Goal: Contribute content: Contribute content

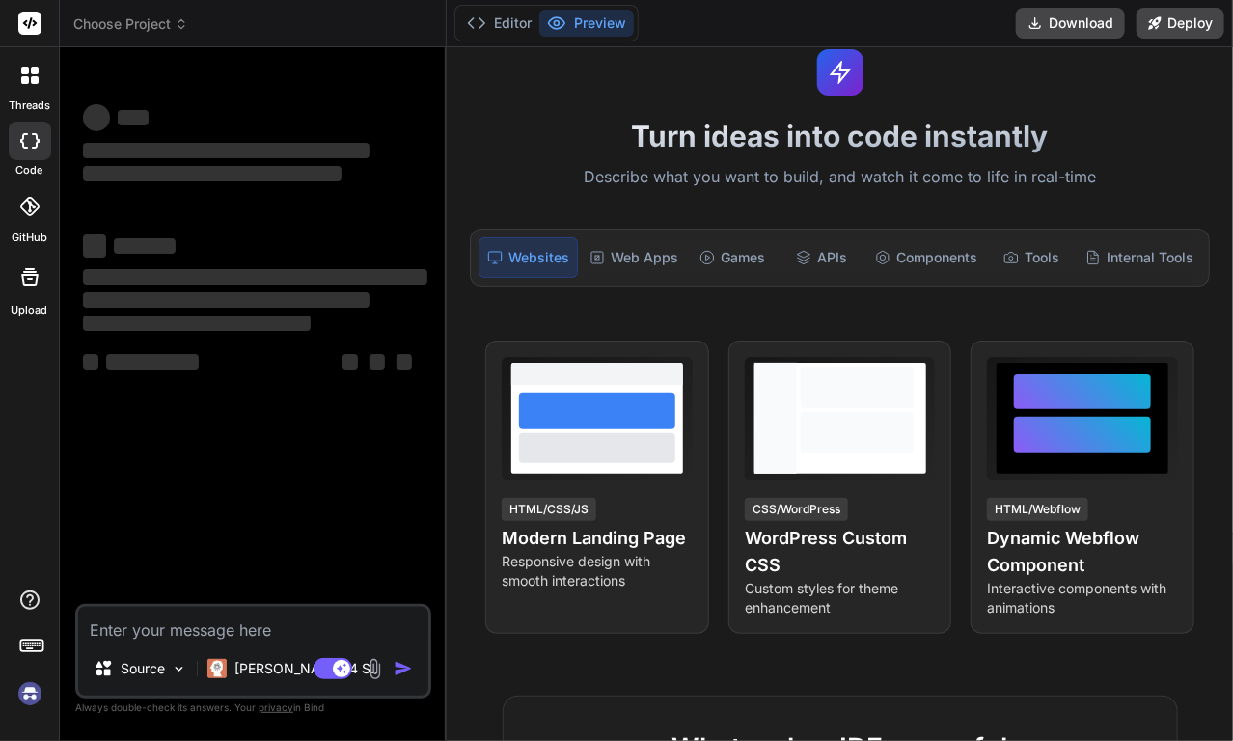
scroll to position [160, 0]
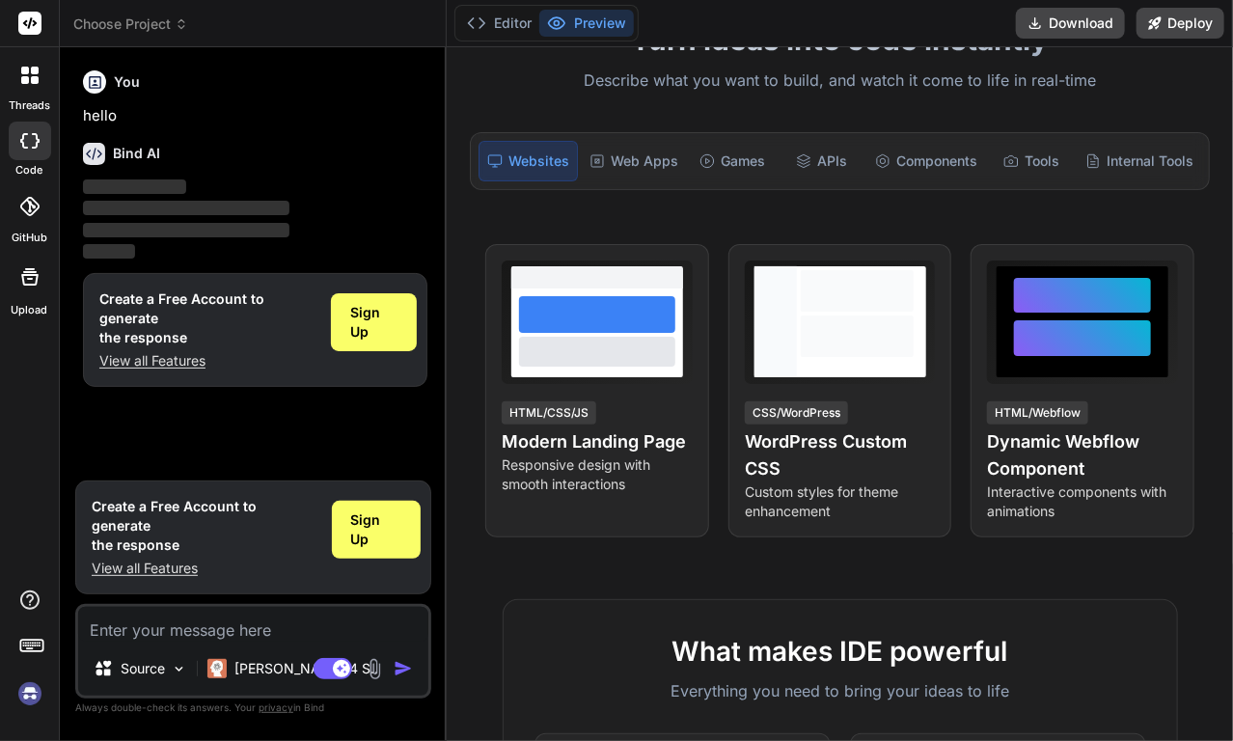
type textarea "x"
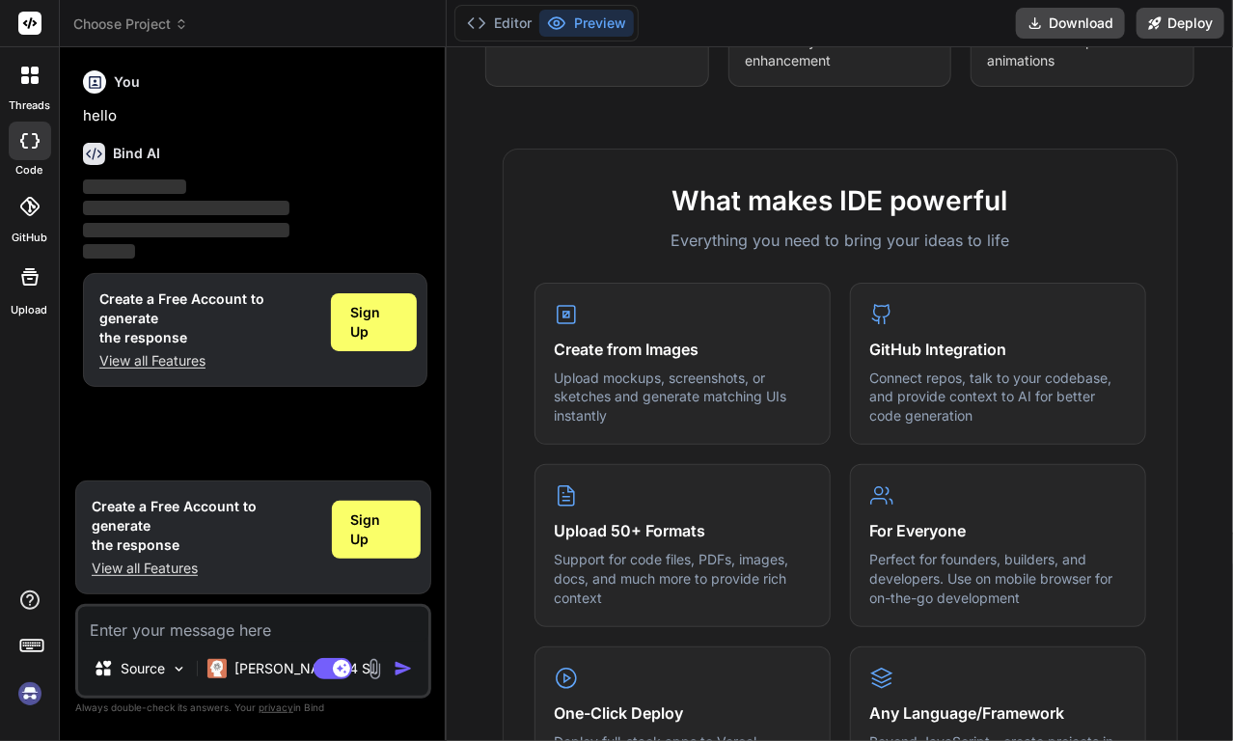
scroll to position [514, 0]
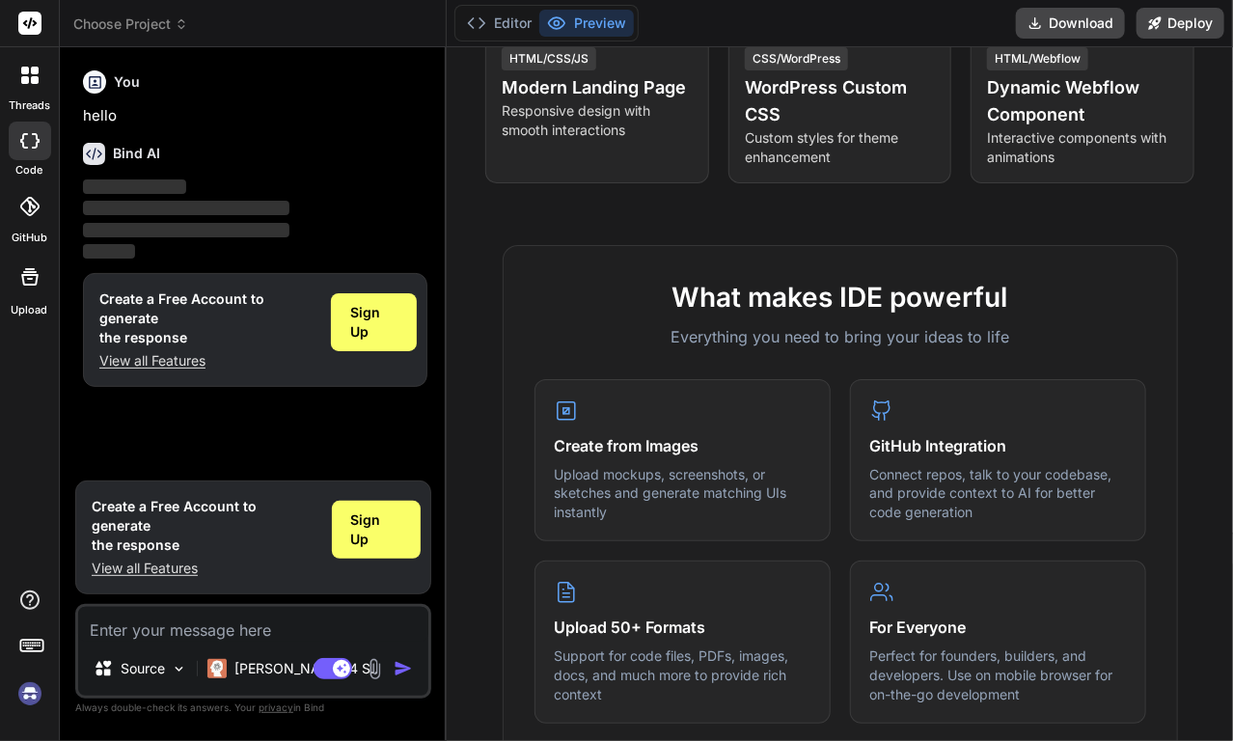
click at [274, 620] on textarea at bounding box center [253, 624] width 350 height 35
type textarea "p"
type textarea "x"
type textarea "pr"
type textarea "x"
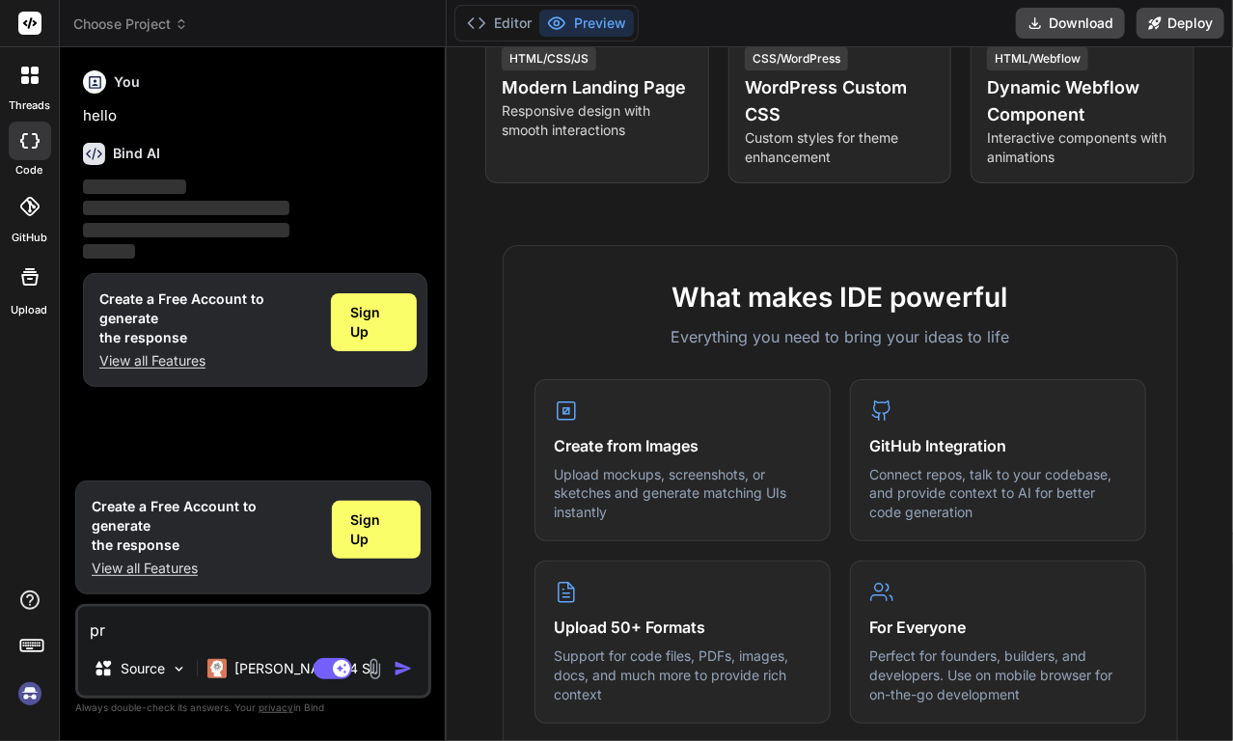
type textarea "pre"
type textarea "x"
type textarea "prec"
type textarea "x"
type textarea "preci"
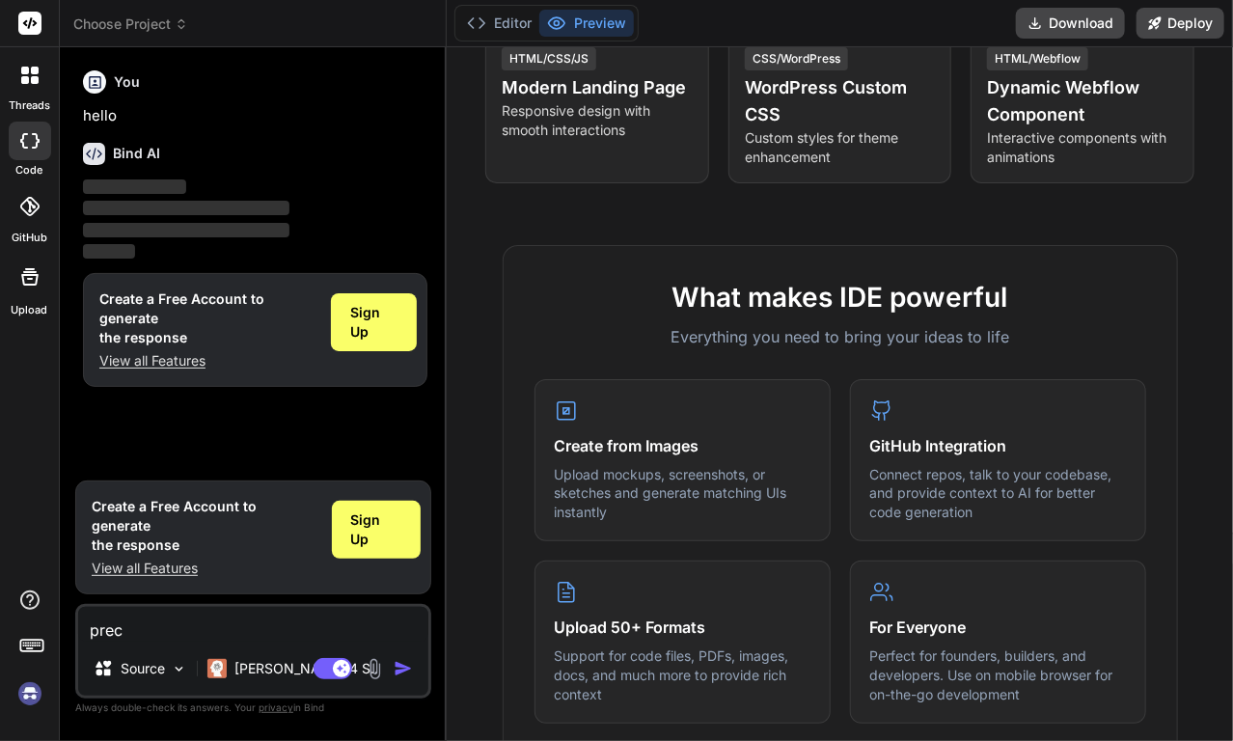
type textarea "x"
type textarea "precis"
type textarea "x"
type textarea "preciso"
type textarea "x"
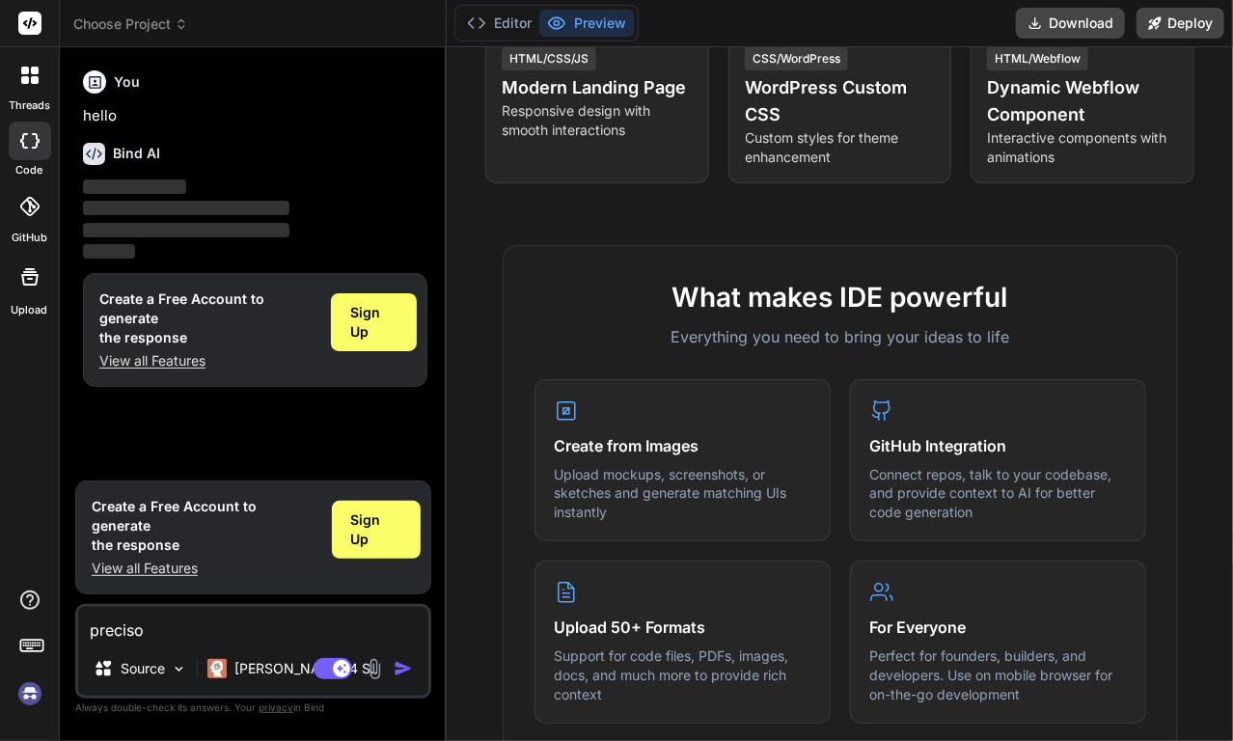
type textarea "preciso"
type textarea "x"
type textarea "preciso d"
type textarea "x"
type textarea "preciso de"
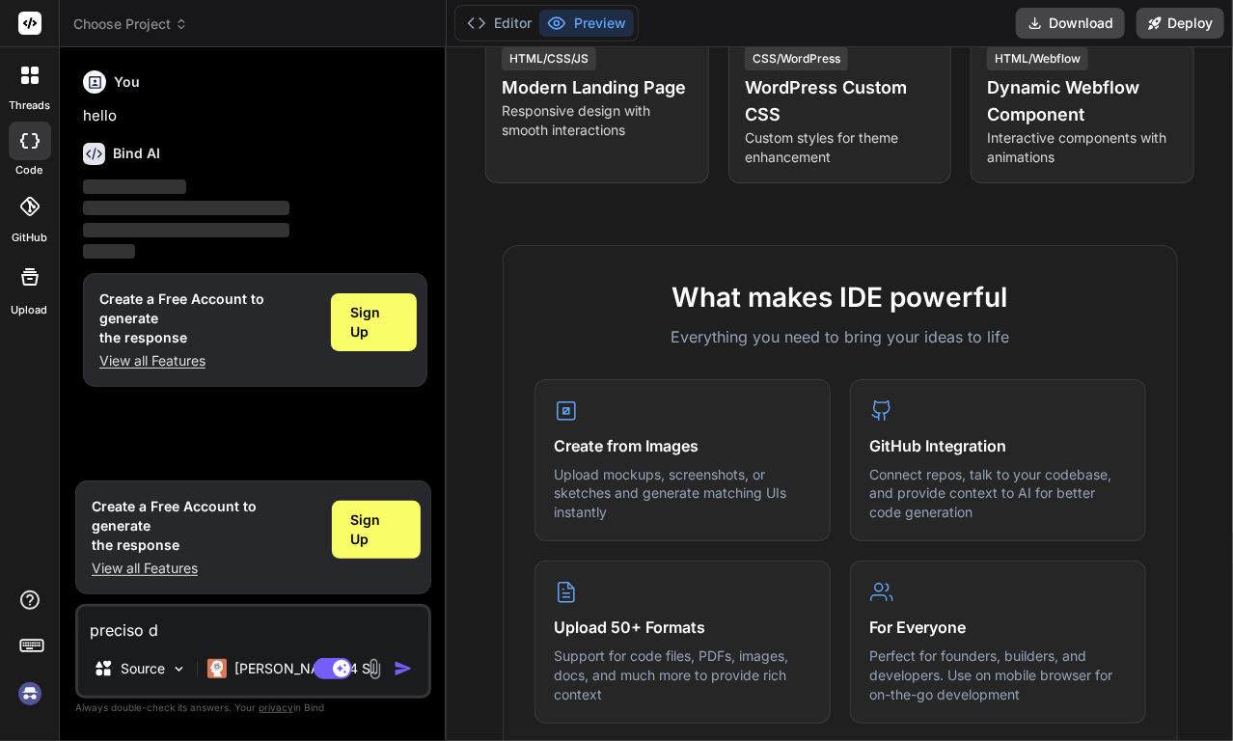
type textarea "x"
type textarea "preciso de"
type textarea "x"
type textarea "preciso de u"
type textarea "x"
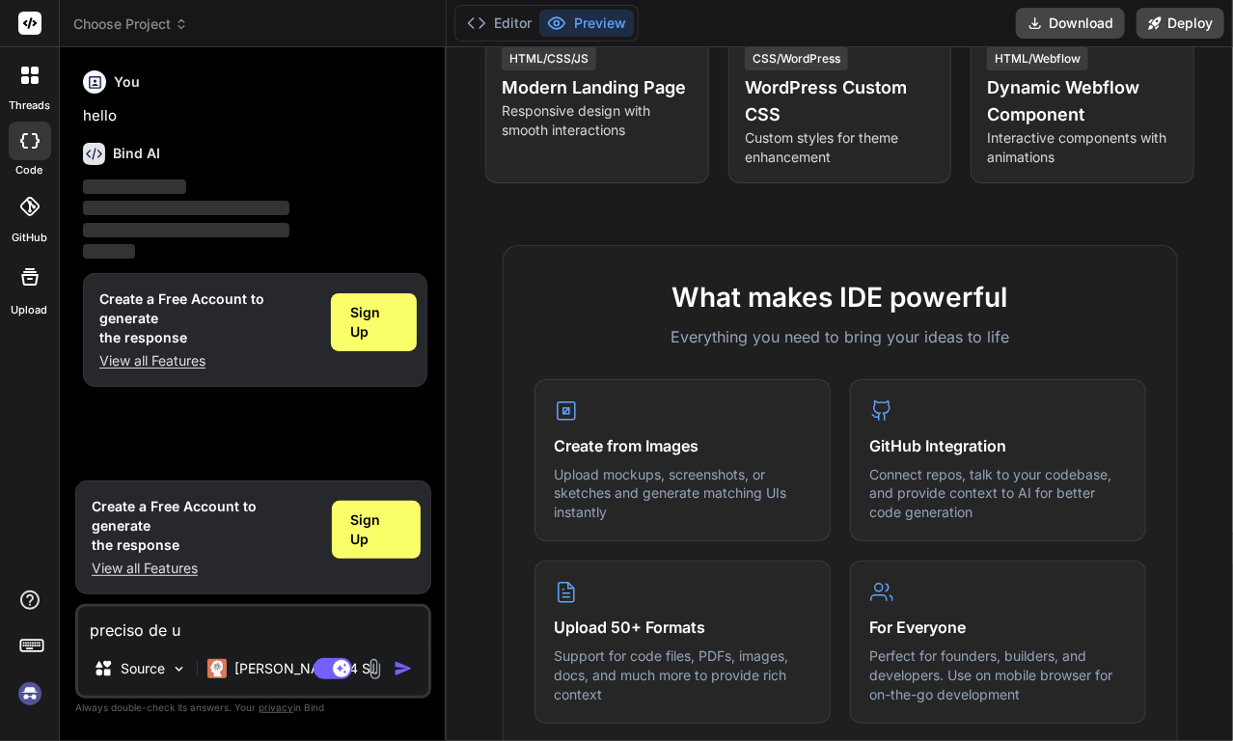
type textarea "preciso de um"
type textarea "x"
type textarea "preciso de uma"
type textarea "x"
type textarea "preciso de uma"
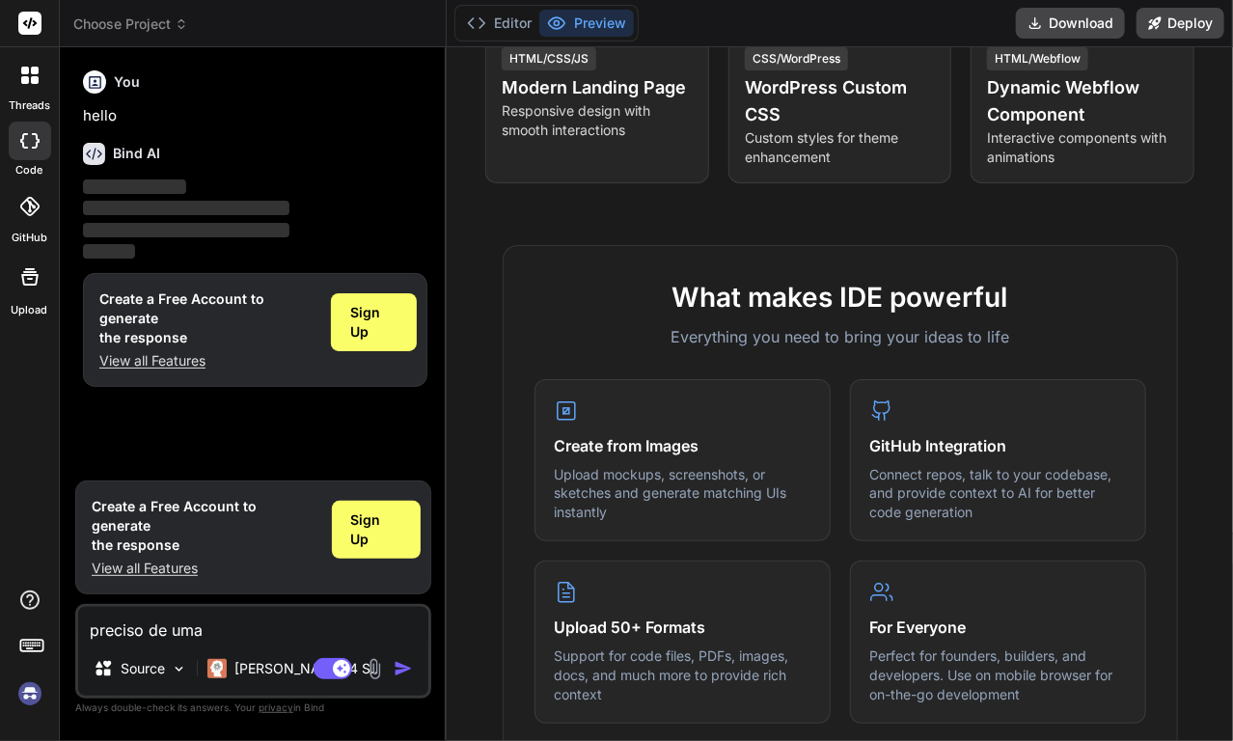
type textarea "x"
type textarea "preciso de uma p"
type textarea "x"
type textarea "preciso de uma pl"
type textarea "x"
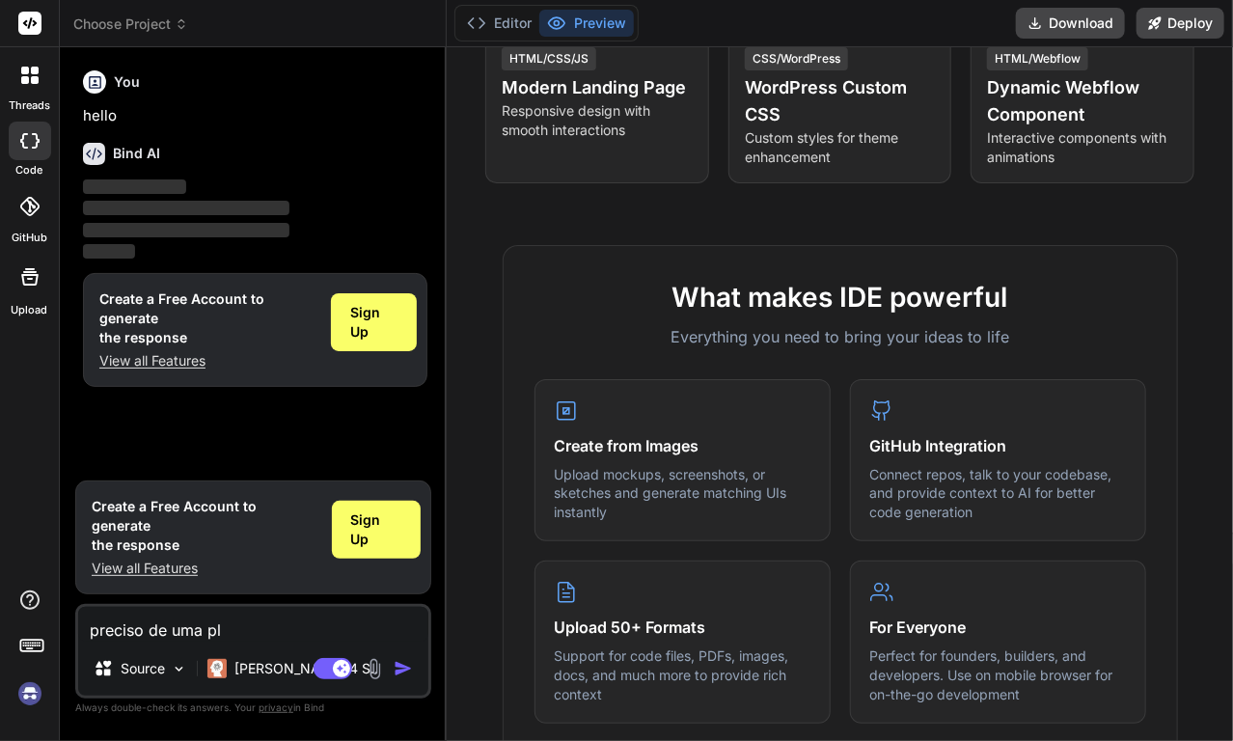
type textarea "preciso de uma pla"
type textarea "x"
type textarea "preciso de uma plat"
type textarea "x"
type textarea "preciso de uma plata"
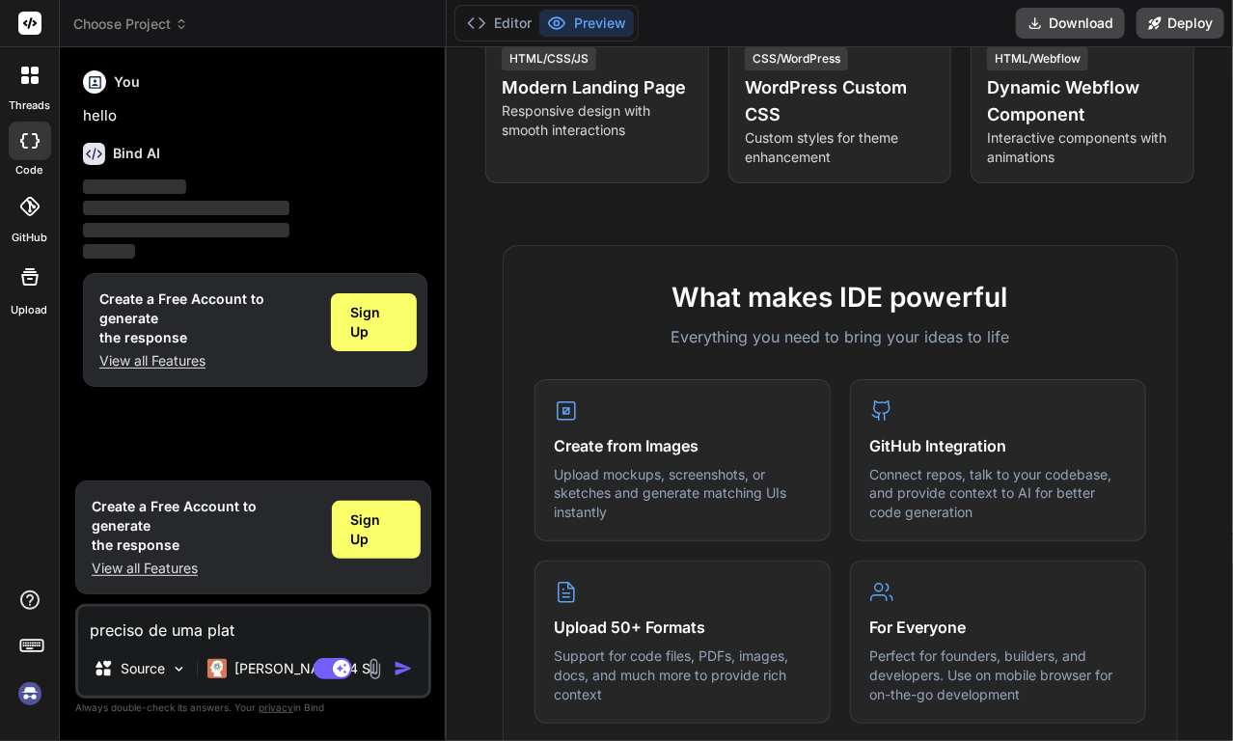
type textarea "x"
type textarea "preciso de uma plataf"
type textarea "x"
type textarea "preciso de uma platafo"
type textarea "x"
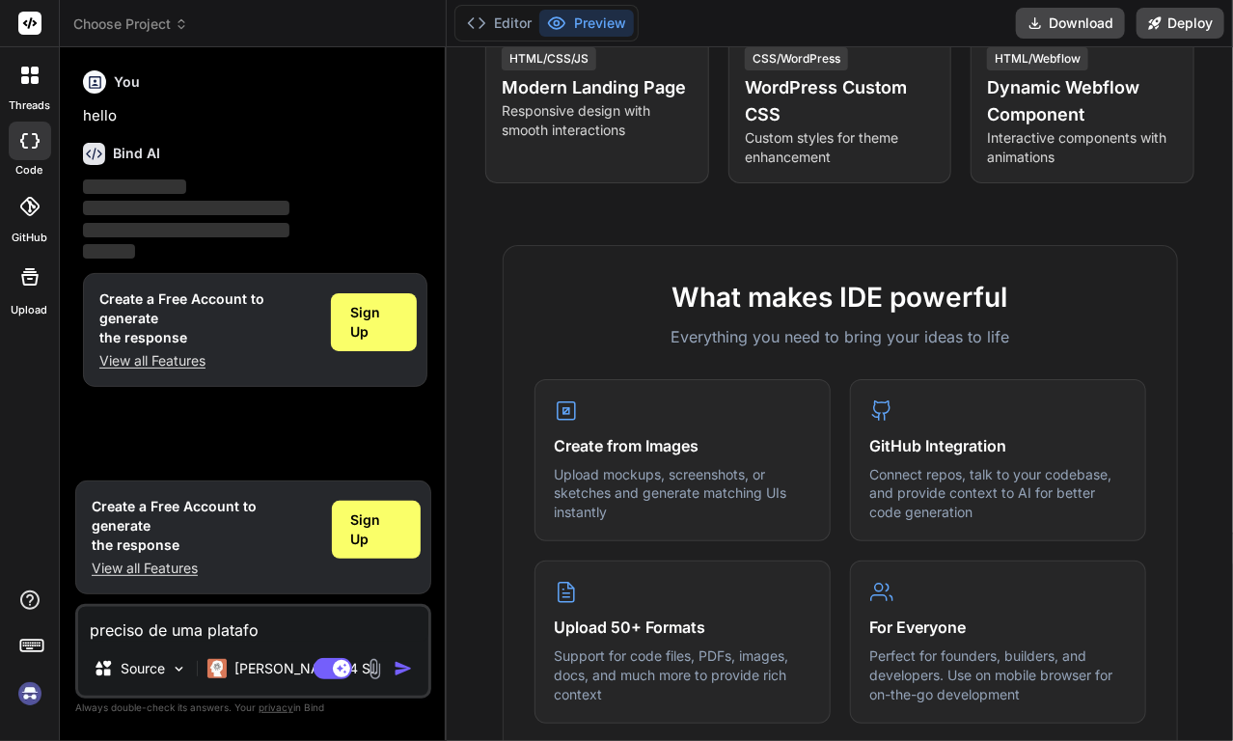
type textarea "preciso de uma platafom"
type textarea "x"
type textarea "preciso de uma platafo"
type textarea "x"
type textarea "preciso de uma platafor"
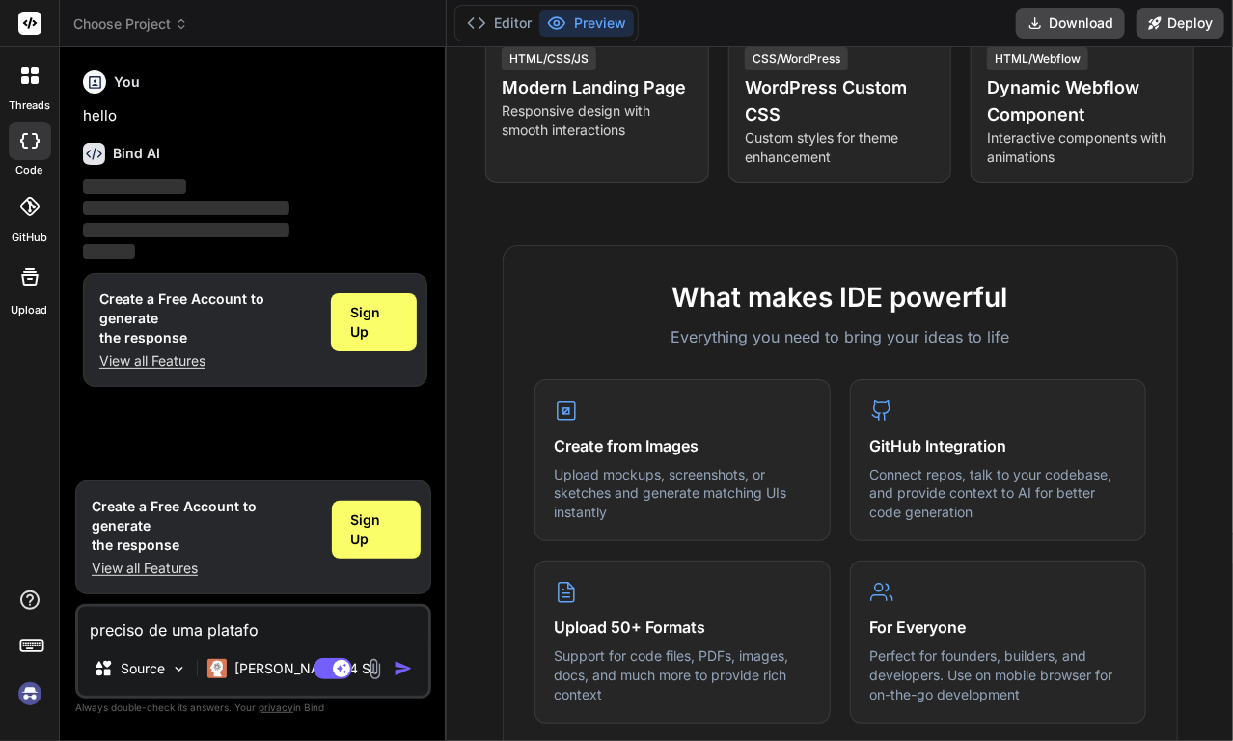
type textarea "x"
type textarea "preciso de uma plataform"
type textarea "x"
type textarea "preciso de uma plataforma"
type textarea "x"
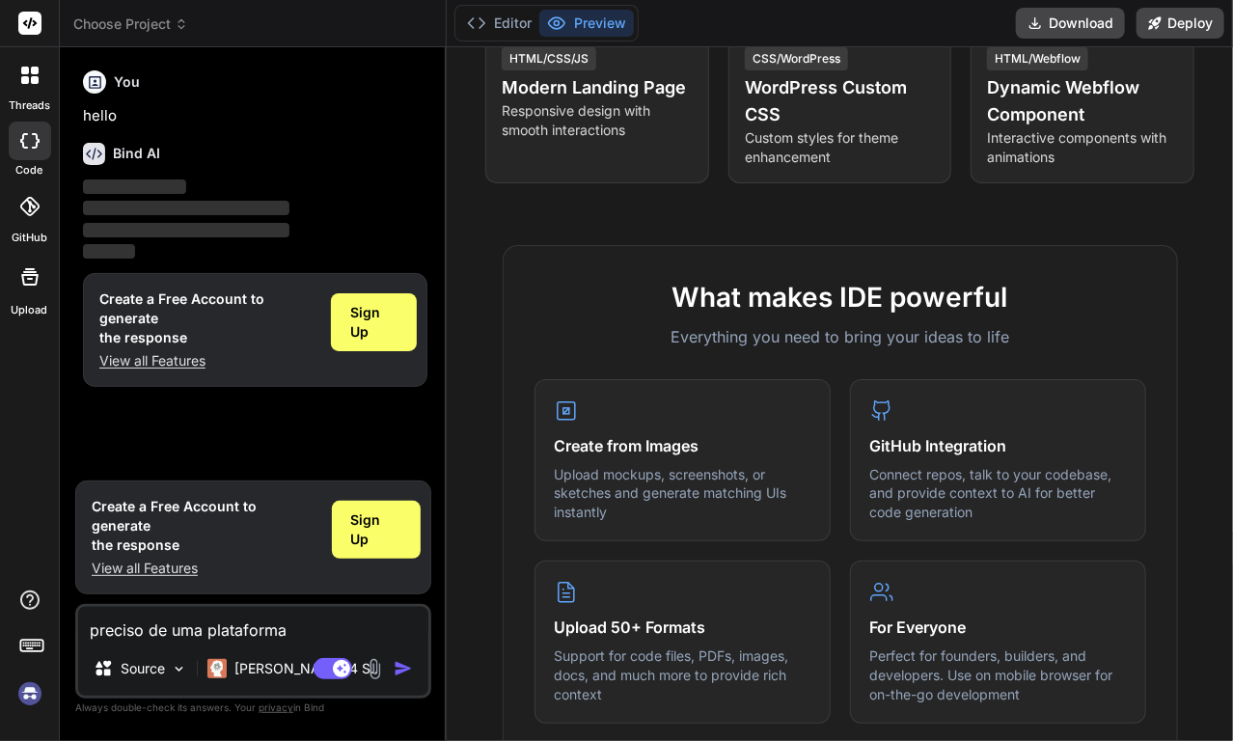
type textarea "preciso de uma plataforma"
type textarea "x"
type textarea "preciso de uma plataforma t"
type textarea "x"
type textarea "preciso de uma plataforma ti"
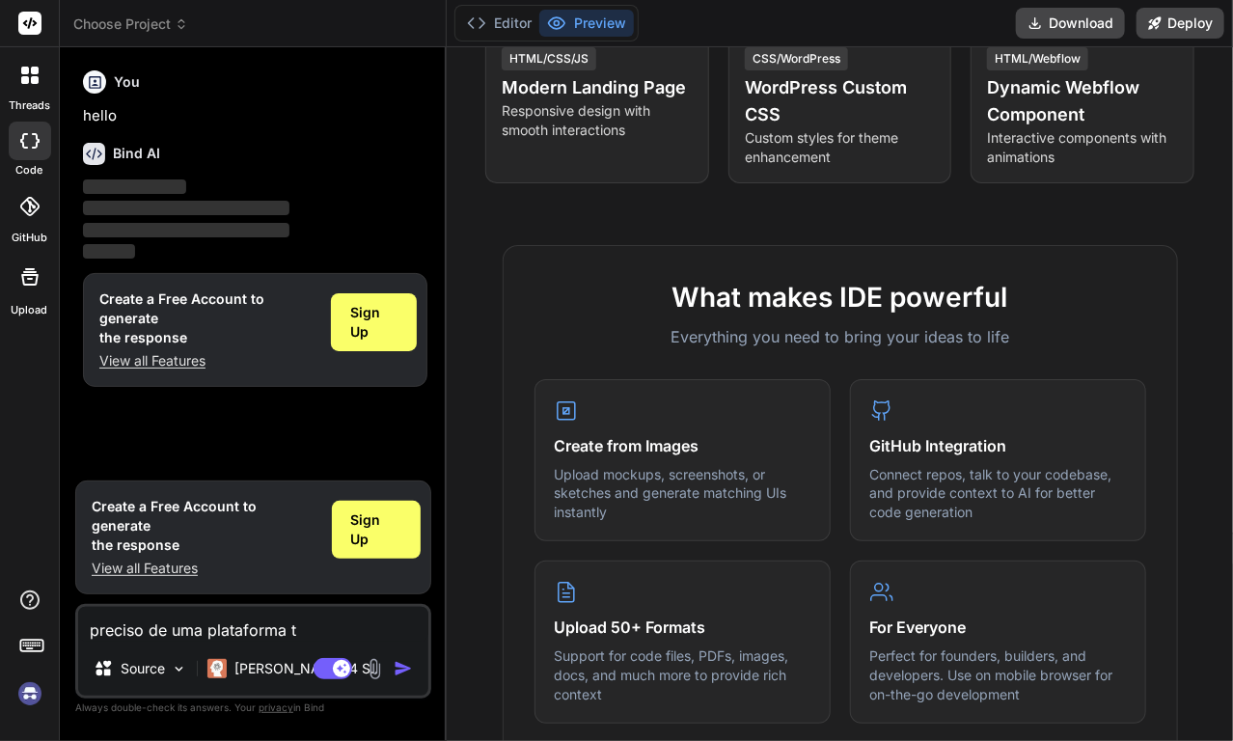
type textarea "x"
type textarea "preciso de uma plataforma tip"
type textarea "x"
type textarea "preciso de uma plataforma tipo"
type textarea "x"
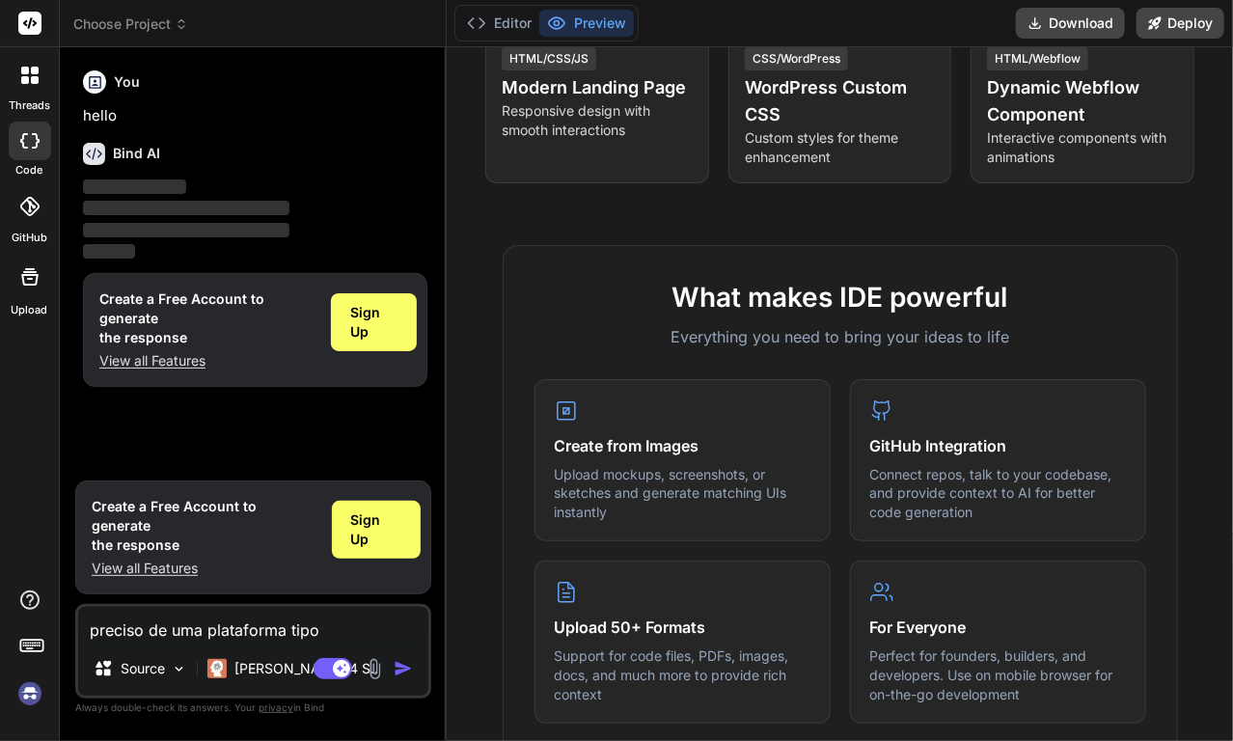
type textarea "preciso de uma plataforma tipo"
type textarea "x"
type textarea "preciso de uma plataforma tipo f"
type textarea "x"
type textarea "preciso de uma plataforma tipo fo"
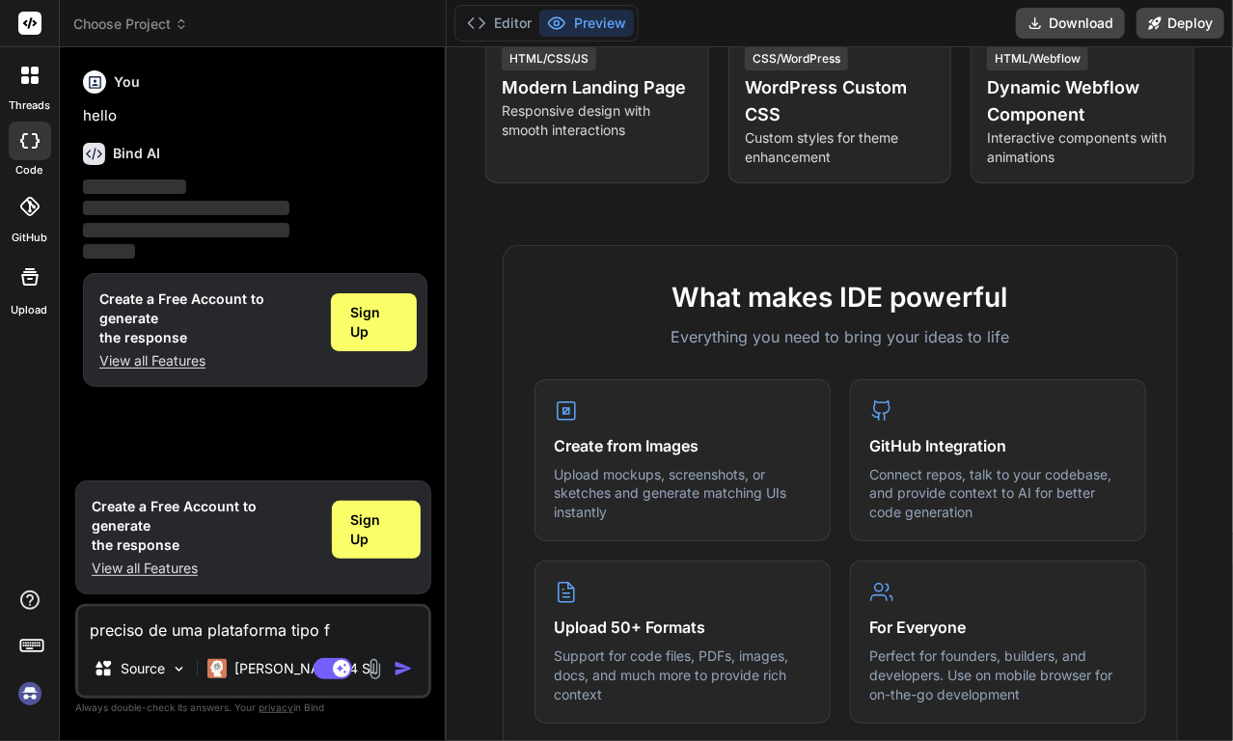
type textarea "x"
type textarea "preciso de uma plataforma tipo for"
type textarea "x"
type textarea "preciso de uma plataforma tipo forq"
type textarea "x"
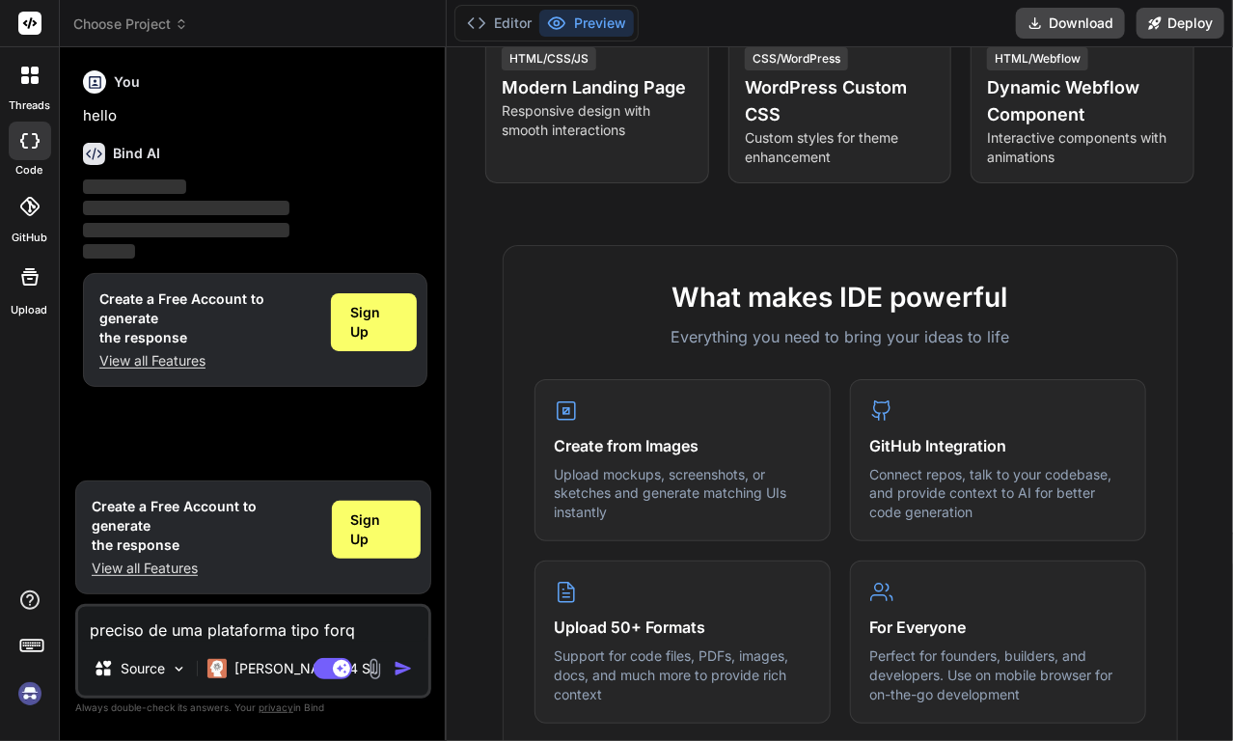
type textarea "preciso de uma plataforma tipo forq"
type textarea "x"
type textarea "preciso de uma plataforma tipo forq m"
type textarea "x"
type textarea "preciso de uma plataforma tipo forq ma"
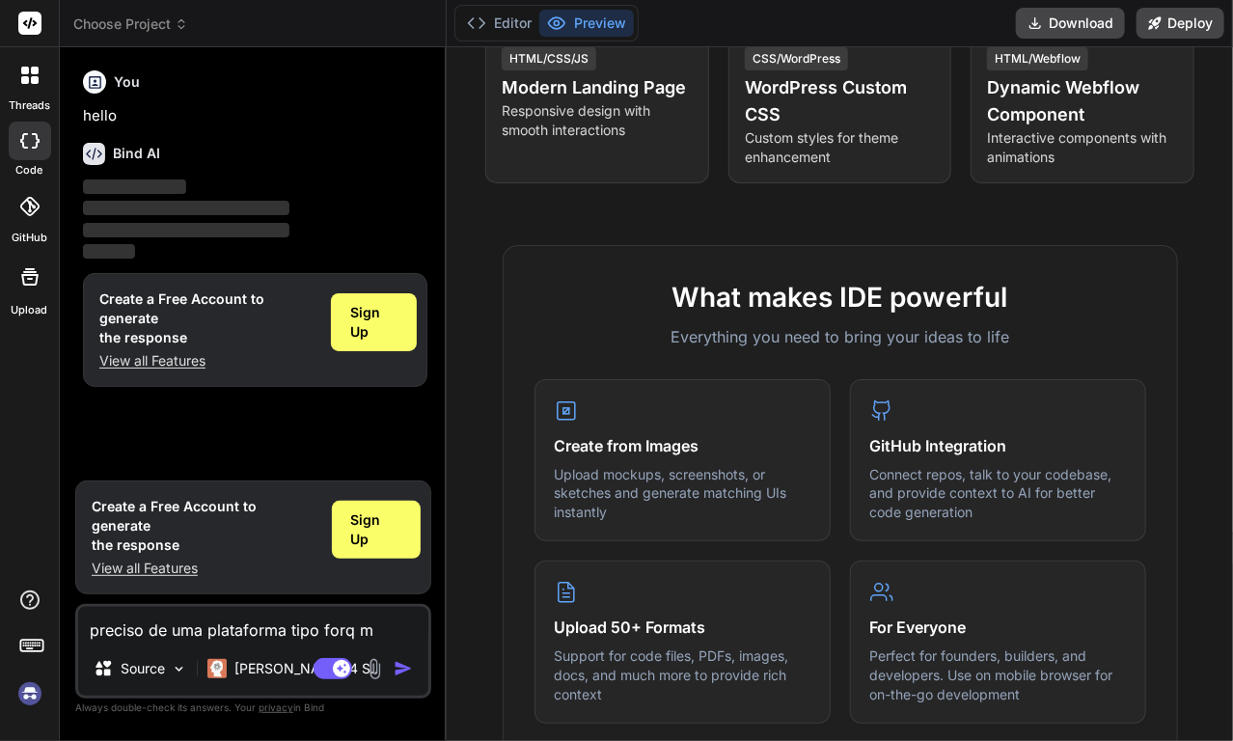
type textarea "x"
type textarea "preciso de uma plataforma tipo forq mas"
type textarea "x"
type textarea "preciso de uma plataforma tipo forq mas"
type textarea "x"
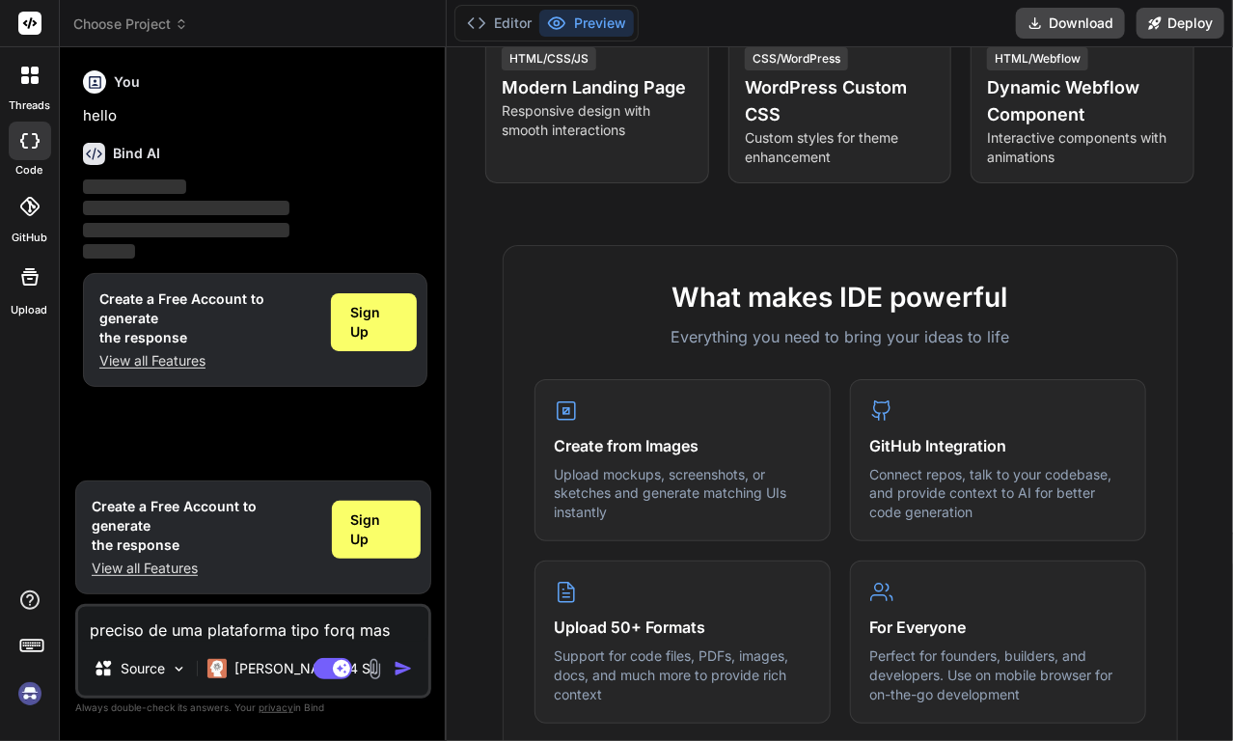
type textarea "preciso de uma plataforma tipo forq mas p"
type textarea "x"
type textarea "preciso de uma plataforma tipo forq mas pa"
type textarea "x"
type textarea "preciso de uma plataforma tipo forq mas par"
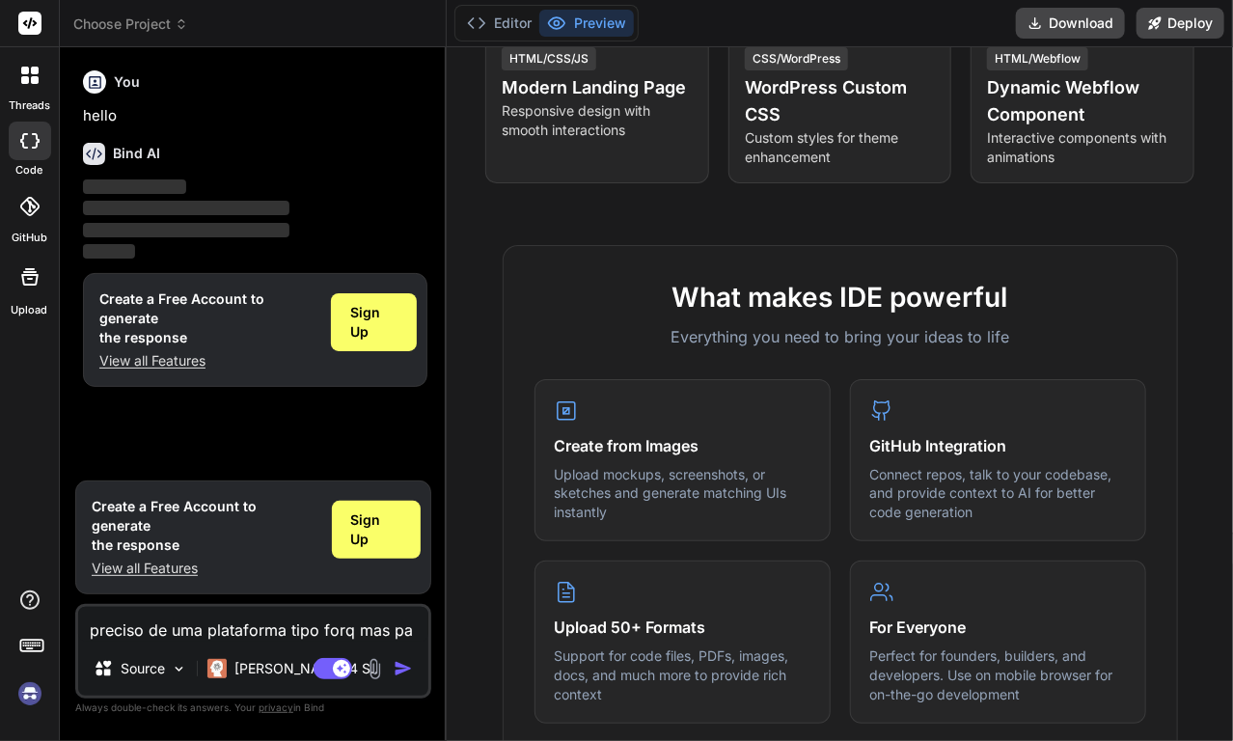
type textarea "x"
type textarea "preciso de uma plataforma tipo forq mas para"
type textarea "x"
type textarea "preciso de uma plataforma tipo forq mas para"
type textarea "x"
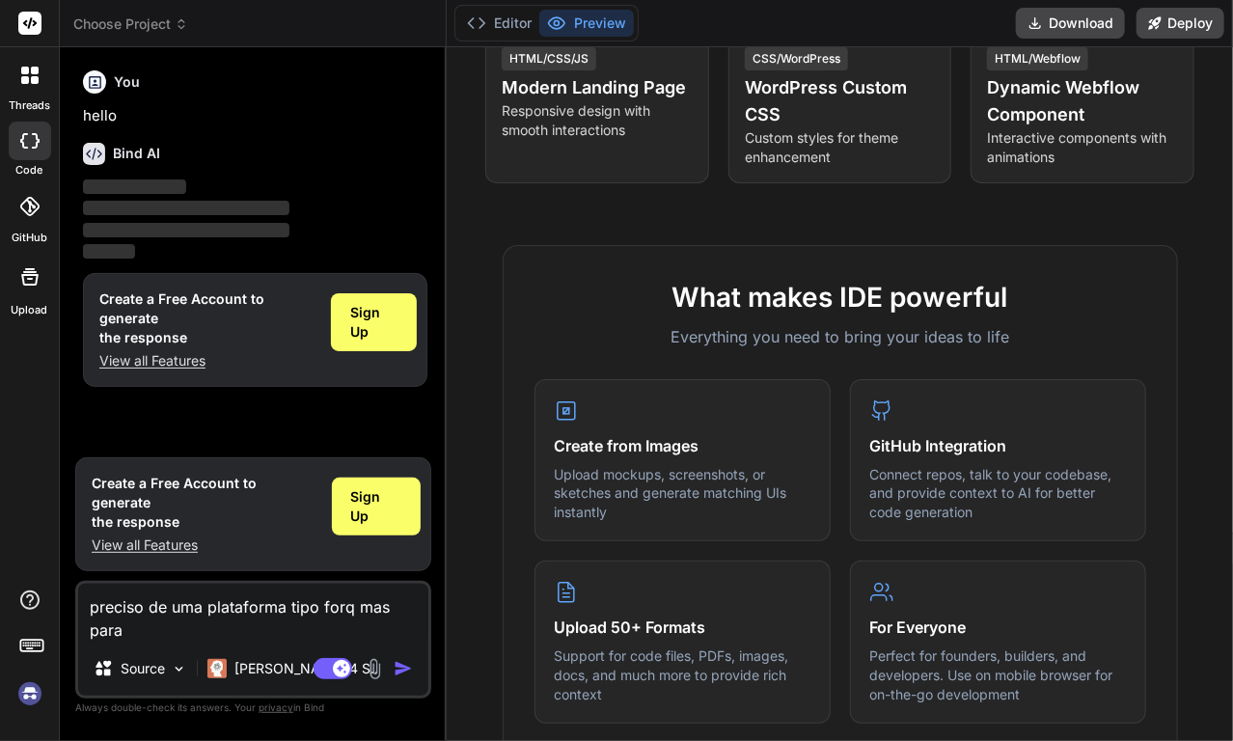
type textarea "preciso de uma plataforma tipo forq mas para s"
type textarea "x"
type textarea "preciso de uma plataforma tipo forq mas para se"
type textarea "x"
type textarea "preciso de uma plataforma tipo forq mas para ser"
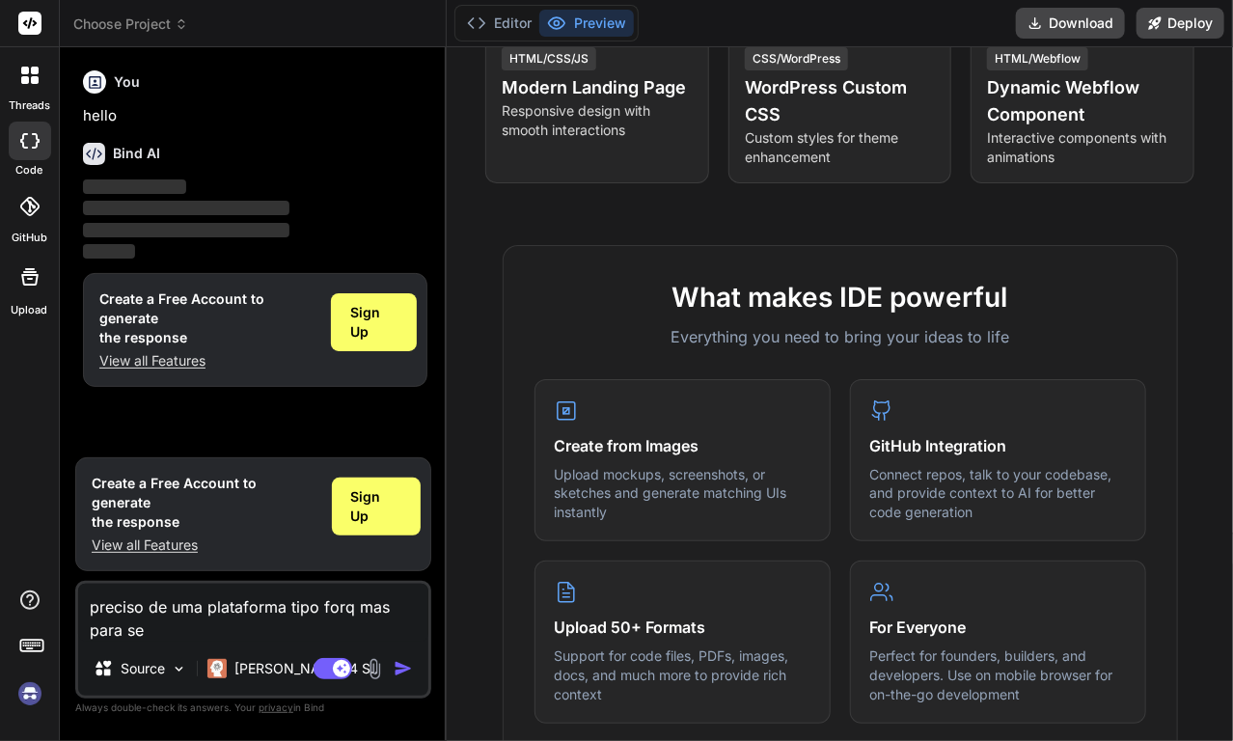
type textarea "x"
type textarea "preciso de uma plataforma tipo forq mas para serv"
type textarea "x"
type textarea "preciso de uma plataforma tipo forq mas para servi"
type textarea "x"
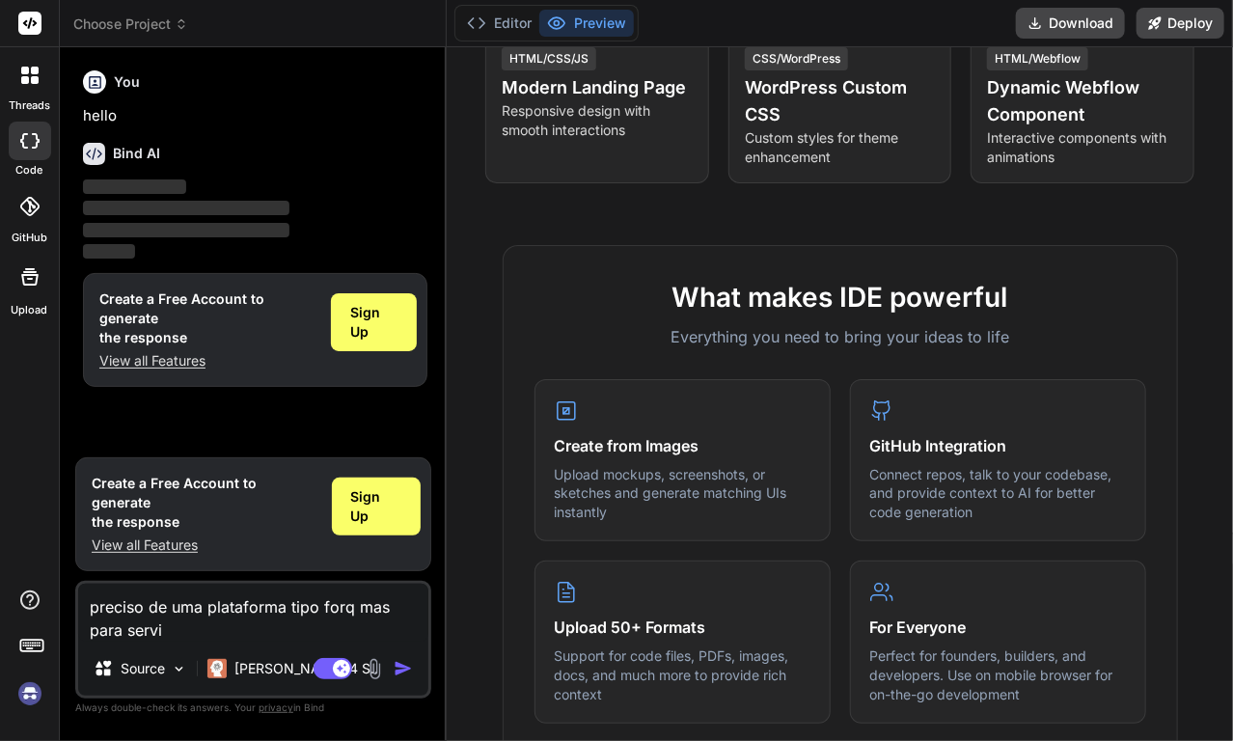
type textarea "preciso de uma plataforma tipo forq mas para serviç"
type textarea "x"
type textarea "preciso de uma plataforma tipo forq mas para serviço"
type textarea "x"
type textarea "preciso de uma plataforma tipo forq mas para serviços"
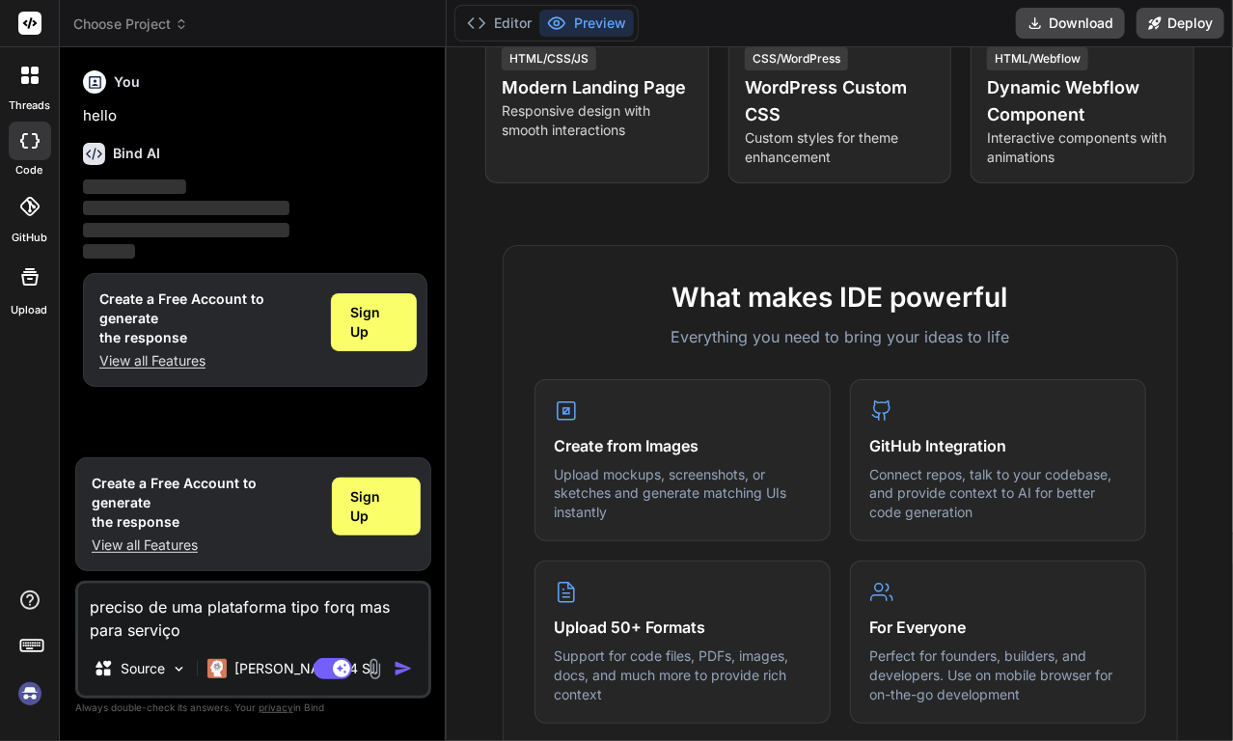
type textarea "x"
type textarea "preciso de uma plataforma tipo forq mas para serviços"
type textarea "x"
type textarea "preciso de uma plataforma tipo forq mas para serviços i"
type textarea "x"
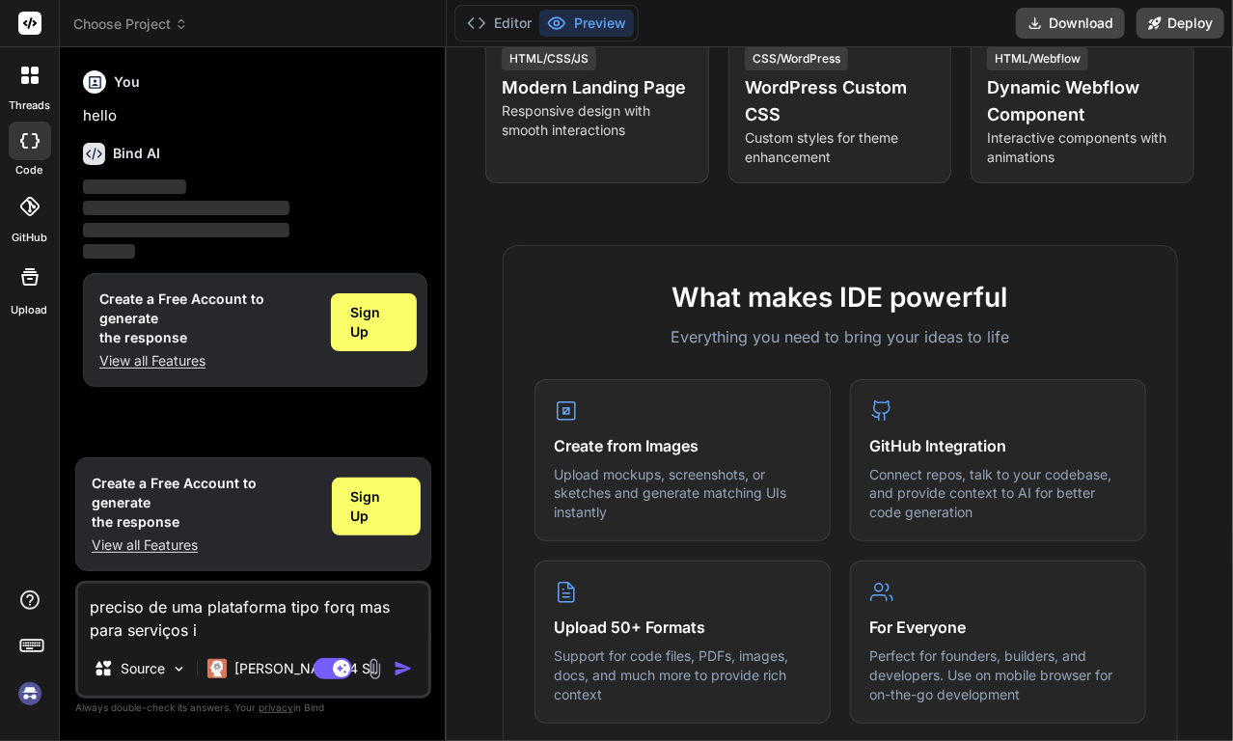
type textarea "preciso de uma plataforma tipo forq mas para serviços in"
type textarea "x"
type textarea "preciso de uma plataforma tipo forq mas para serviços inf"
type textarea "x"
type textarea "preciso de uma plataforma tipo forq mas para serviços info"
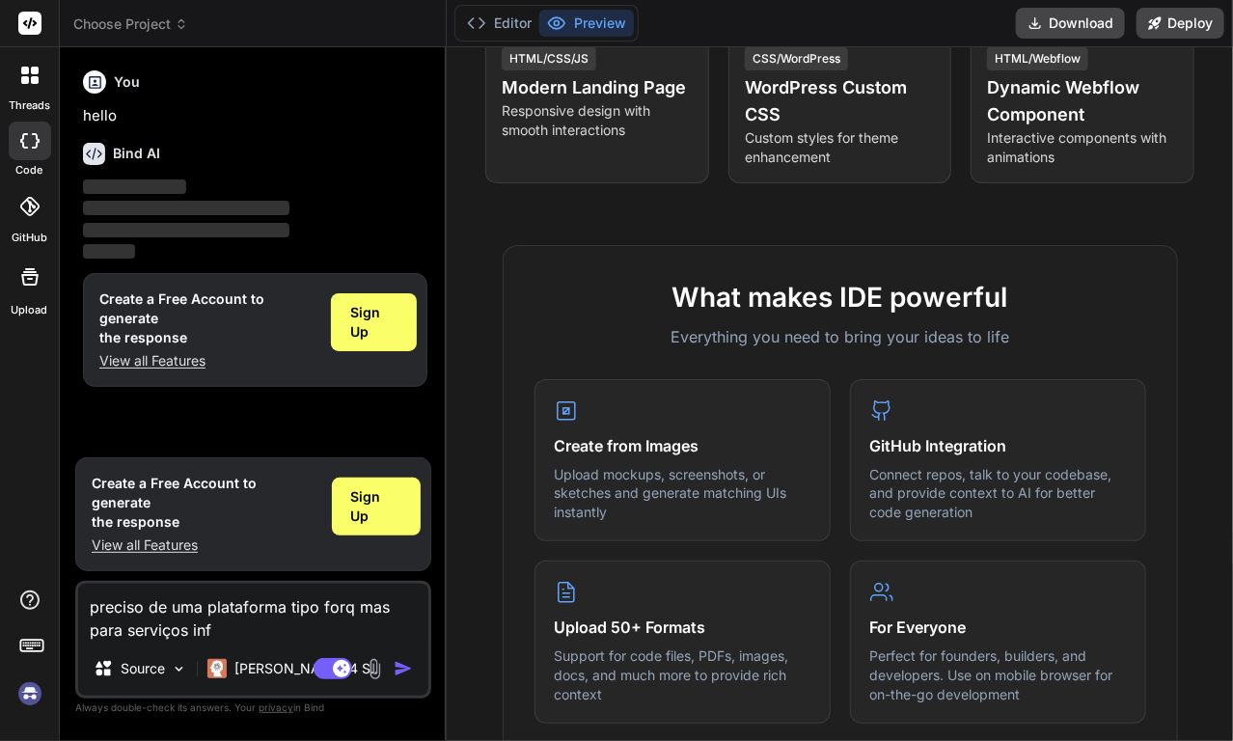
type textarea "x"
type textarea "preciso de uma plataforma tipo forq mas para serviços infor"
type textarea "x"
type textarea "preciso de uma plataforma tipo forq mas para serviços inform"
type textarea "x"
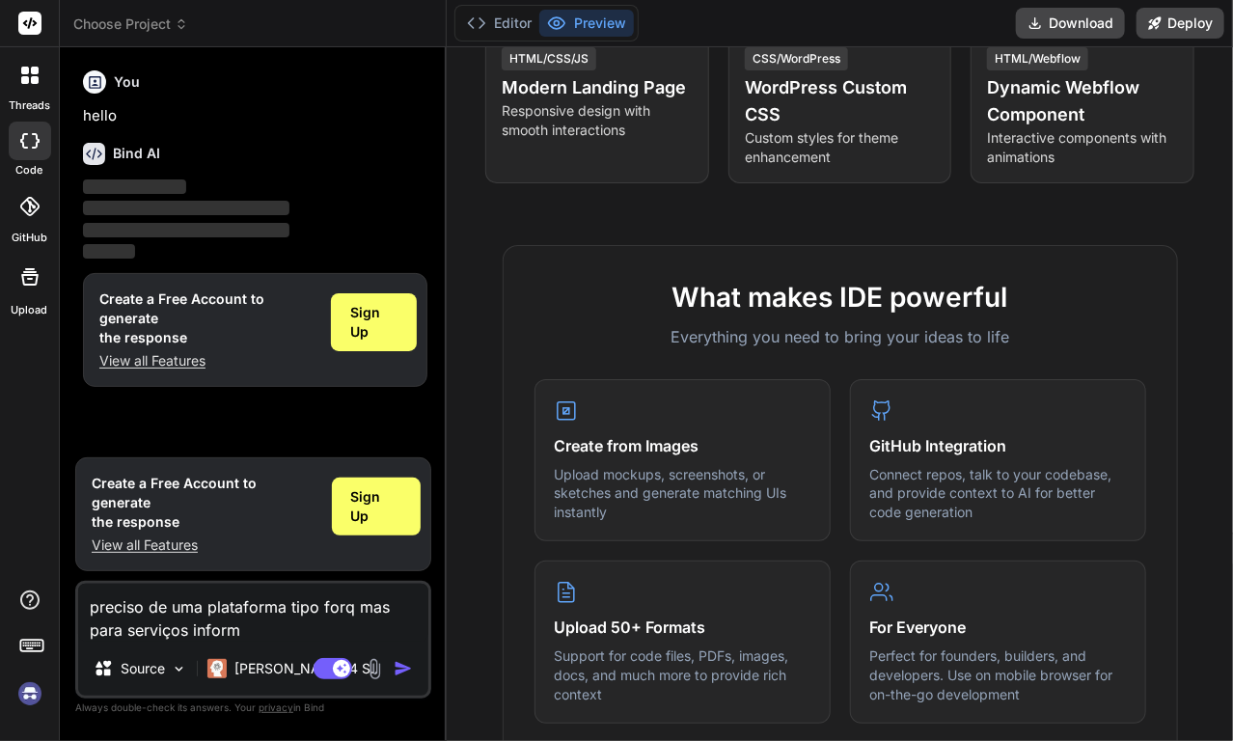
type textarea "preciso de uma plataforma tipo forq mas para serviços informá"
type textarea "x"
type textarea "preciso de uma plataforma tipo forq mas para serviços informát"
type textarea "x"
type textarea "preciso de uma plataforma tipo forq mas para serviços informáti"
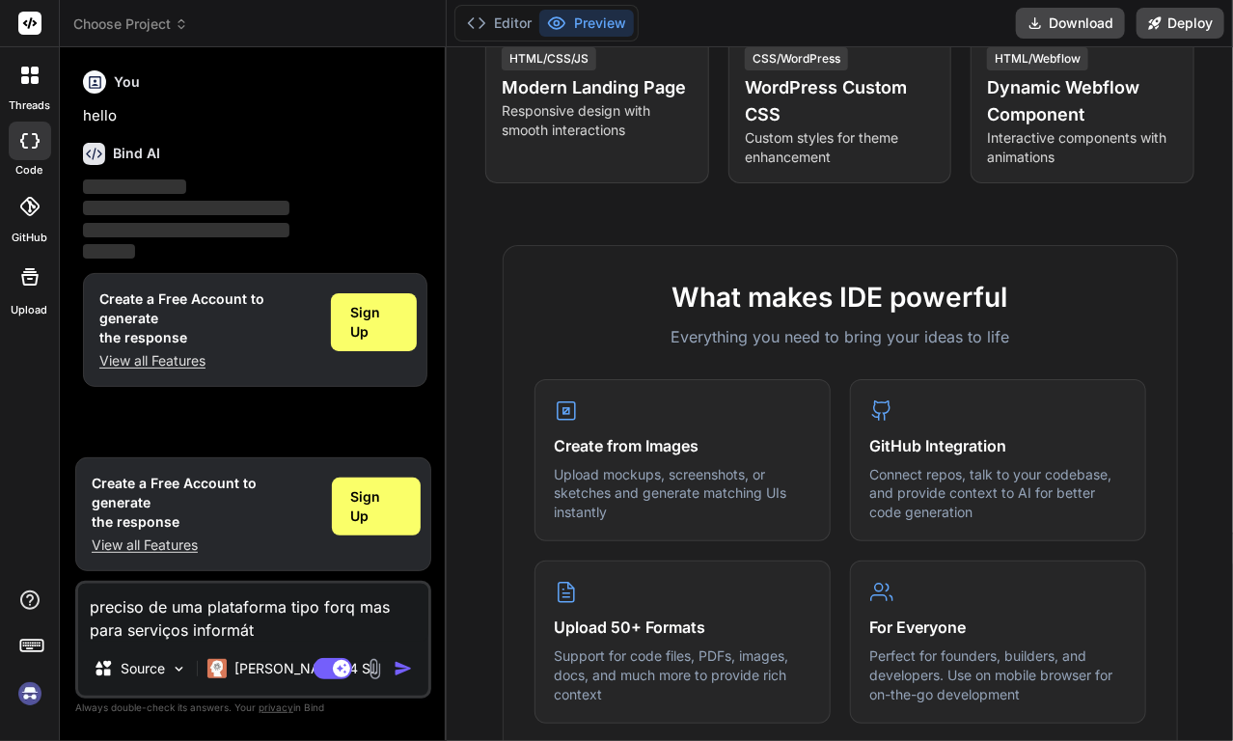
type textarea "x"
type textarea "preciso de uma plataforma tipo forq mas para serviços informátic"
type textarea "x"
type textarea "preciso de uma plataforma tipo forq mas para serviços informático"
type textarea "x"
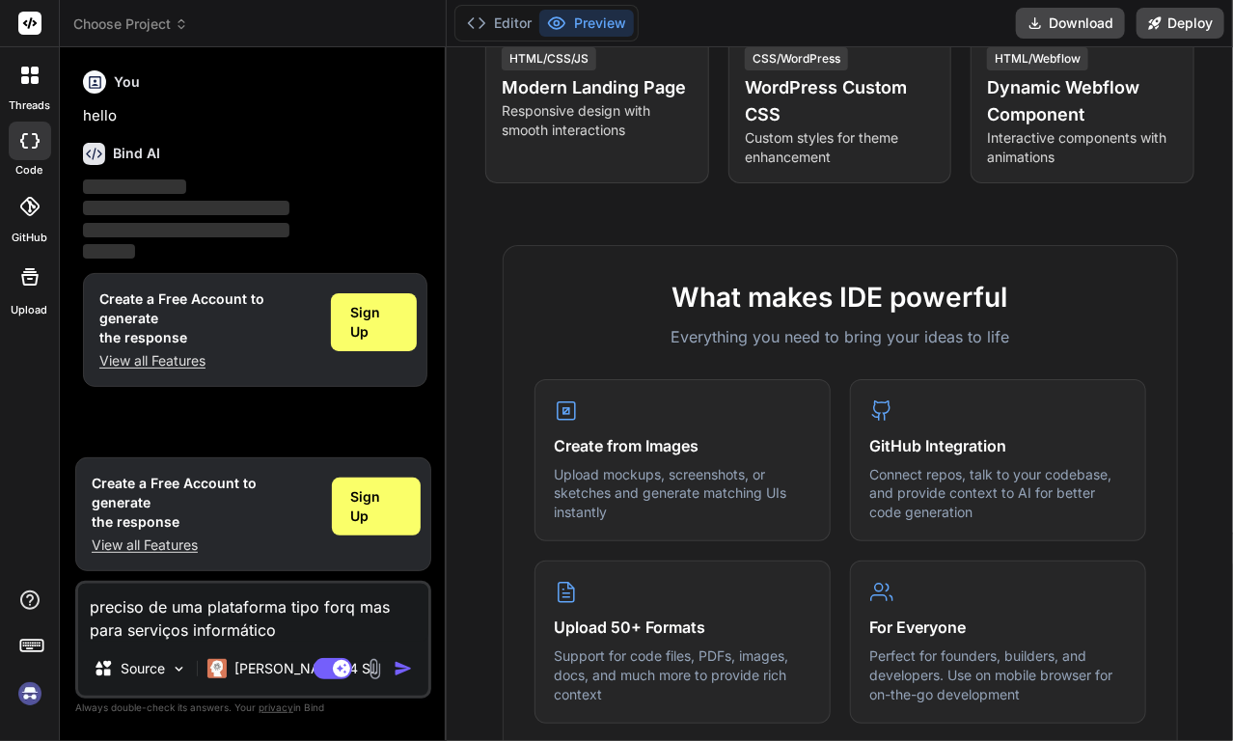
type textarea "preciso de uma plataforma tipo forq mas para serviços informáticos"
type textarea "x"
type textarea "preciso de uma plataforma tipo forq mas para serviços informáticos"
type textarea "x"
type textarea "preciso de uma plataforma tipo forq mas para serviços informáticos o"
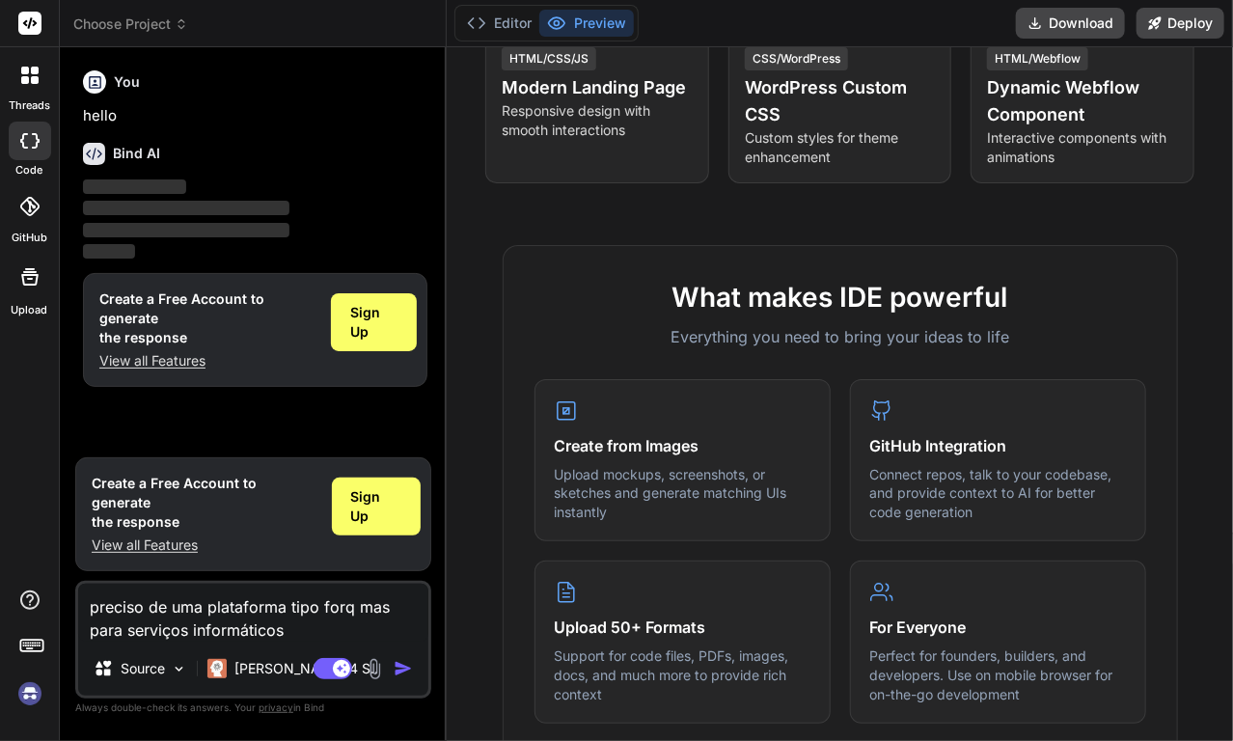
type textarea "x"
type textarea "preciso de uma plataforma tipo forq mas para serviços informáticos on"
type textarea "x"
type textarea "preciso de uma plataforma tipo forq mas para serviços informáticos onl"
type textarea "x"
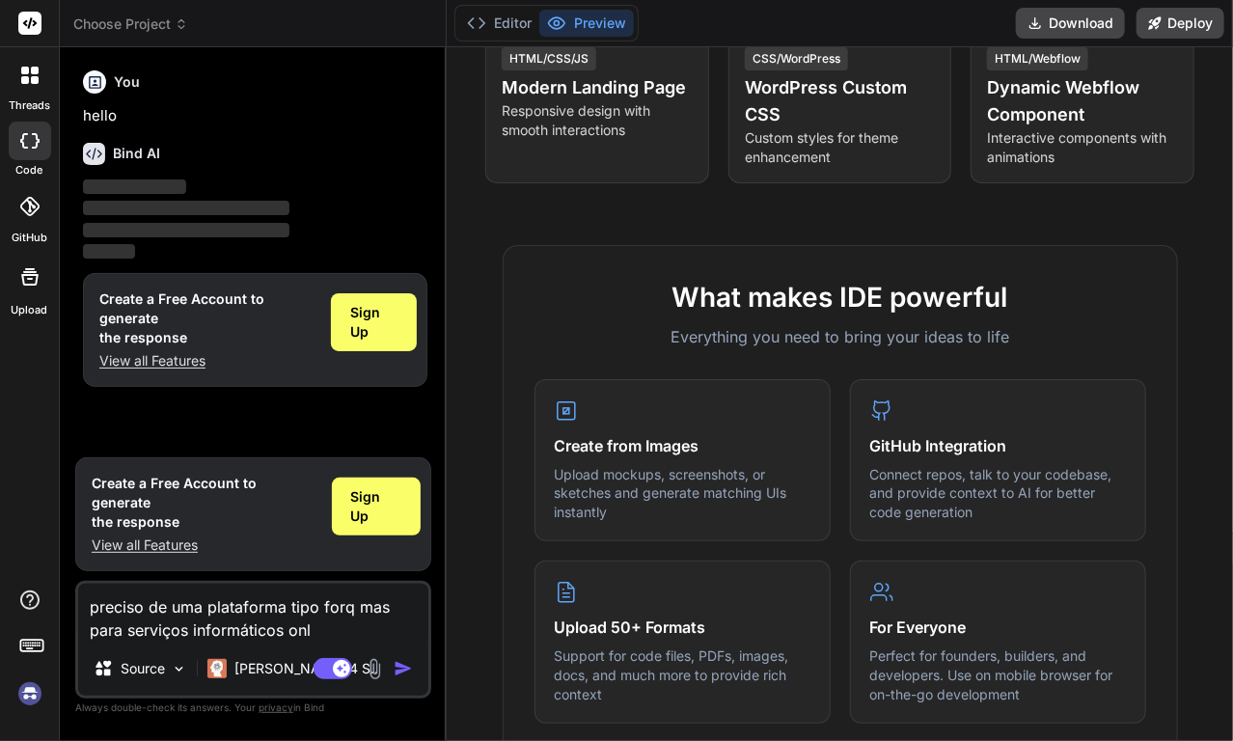
type textarea "preciso de uma plataforma tipo forq mas para serviços informáticos onli"
type textarea "x"
type textarea "preciso de uma plataforma tipo forq mas para serviços informáticos onlin"
type textarea "x"
type textarea "preciso de uma plataforma tipo forq mas para serviços informáticos online"
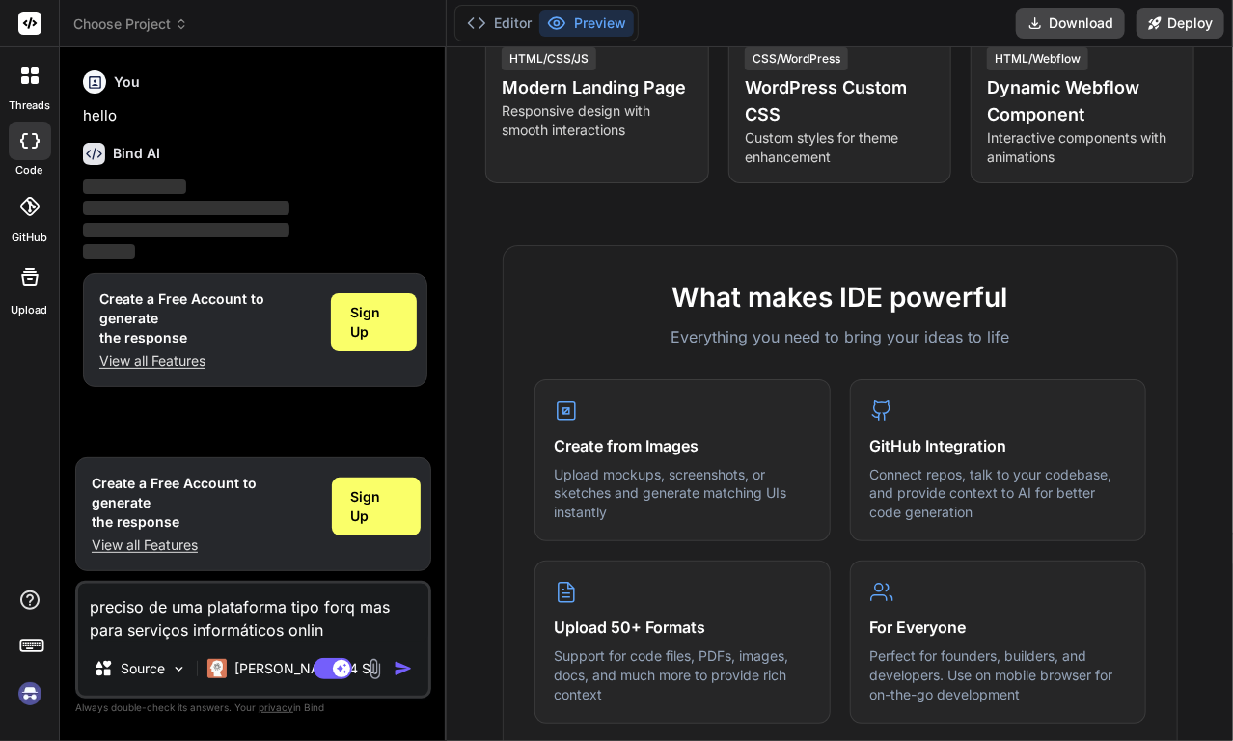
type textarea "x"
type textarea "preciso de uma plataforma tipo forq mas para serviços informáticos online"
click at [394, 668] on img "button" at bounding box center [403, 668] width 19 height 19
click at [208, 615] on textarea "preciso de uma plataforma tipo forq mas para serviços informáticos online" at bounding box center [253, 613] width 350 height 58
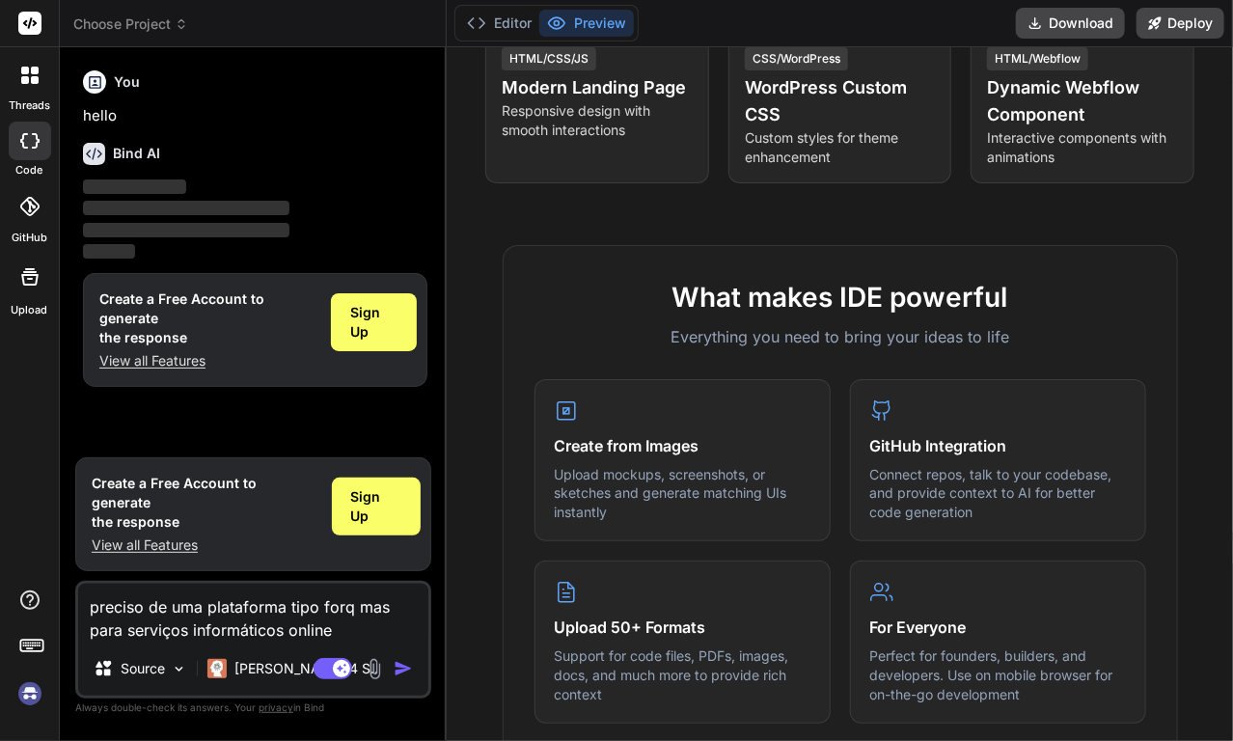
click at [208, 615] on textarea "preciso de uma plataforma tipo forq mas para serviços informáticos online" at bounding box center [253, 613] width 350 height 58
click at [384, 330] on span "Sign Up" at bounding box center [373, 322] width 47 height 39
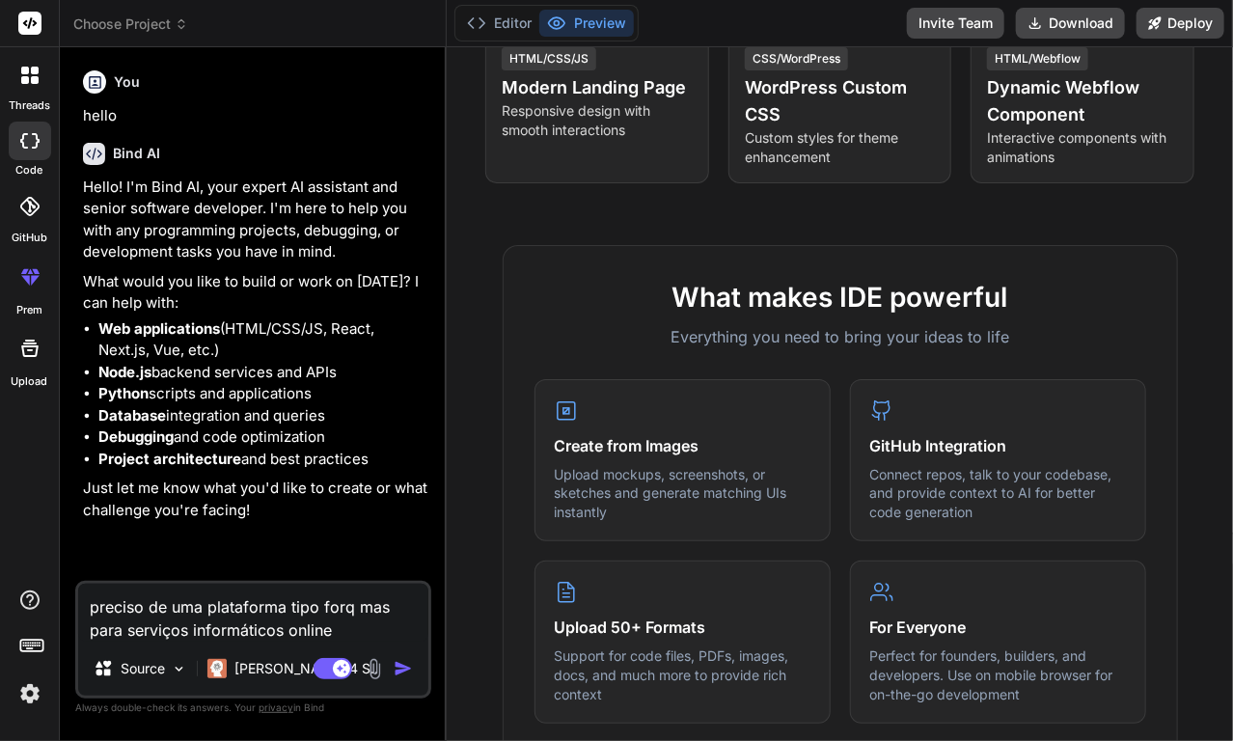
click at [321, 616] on textarea "preciso de uma plataforma tipo forq mas para serviços informáticos online" at bounding box center [253, 613] width 350 height 58
type textarea "x"
type textarea "preciso de uma plataforma tipo orq mas para serviços informáticos online"
type textarea "x"
type textarea "preciso de uma plataforma tipo rq mas para serviços informáticos online"
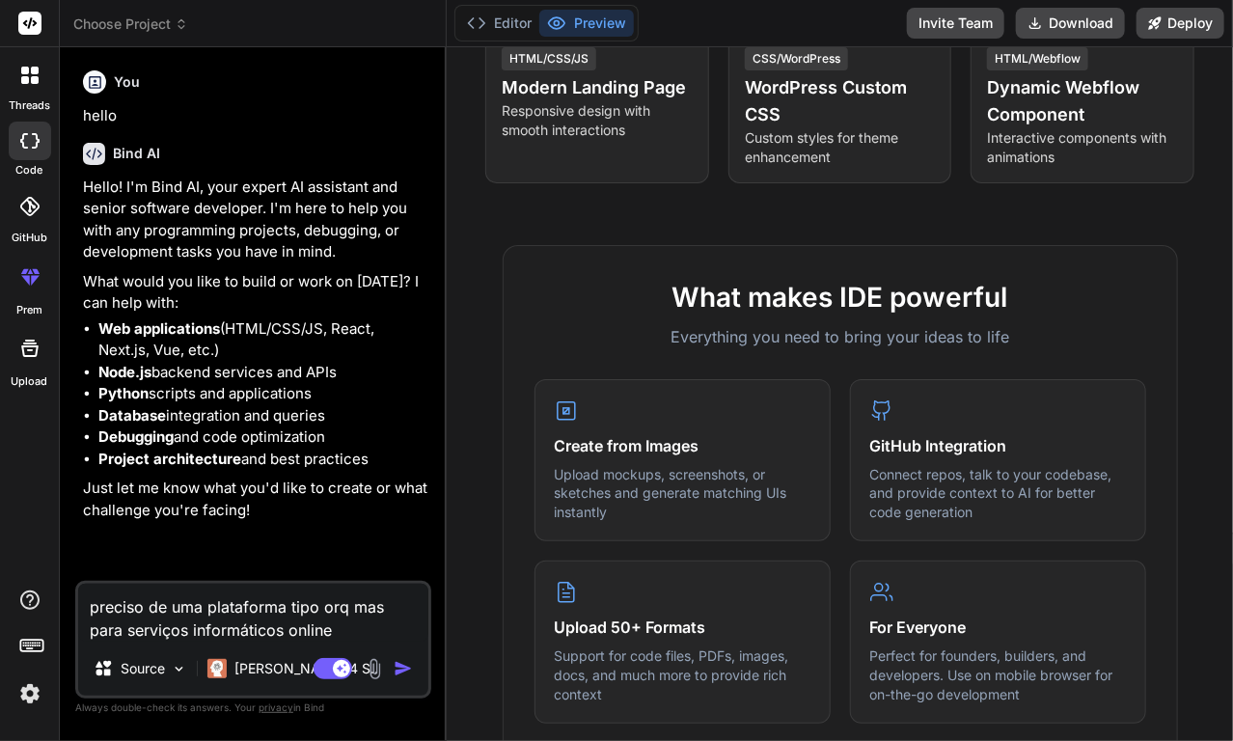
type textarea "x"
type textarea "preciso de uma plataforma tipo q mas para serviços informáticos online"
type textarea "x"
type textarea "preciso de uma plataforma tipo mas para serviços informáticos online"
type textarea "x"
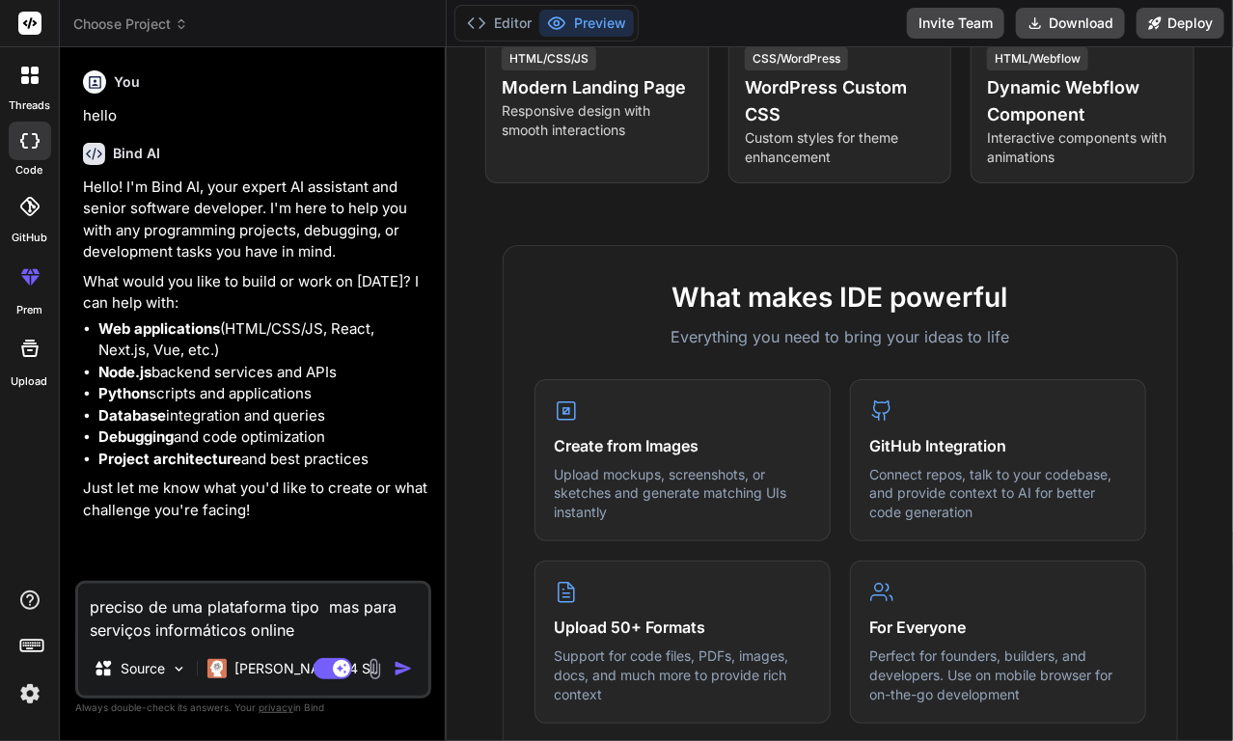
type textarea "preciso de uma plataforma tipo mas para serviços informáticos online"
type textarea "x"
paste textarea "[DOMAIN_NAME]"
type textarea "preciso de uma plataforma tipo thefork.ptmas para serviços informáticos online"
type textarea "x"
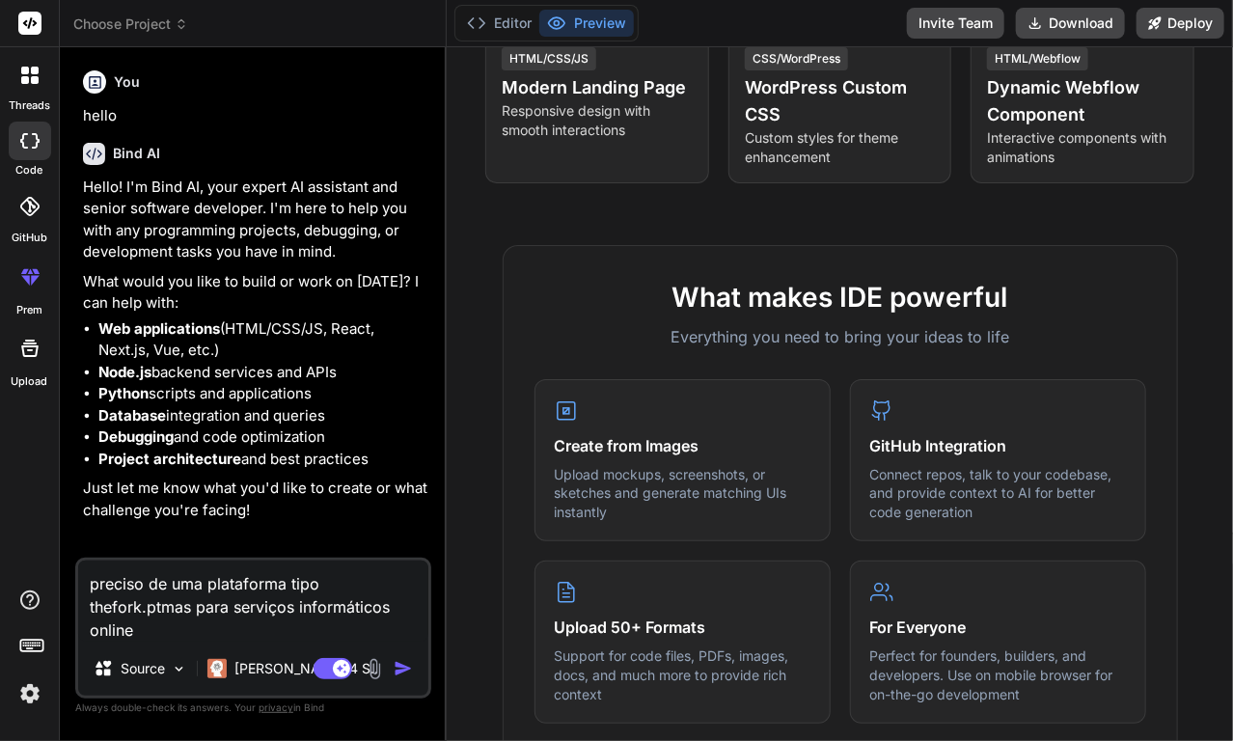
type textarea "preciso de uma plataforma tipo [DOMAIN_NAME] mas para serviços informáticos onl…"
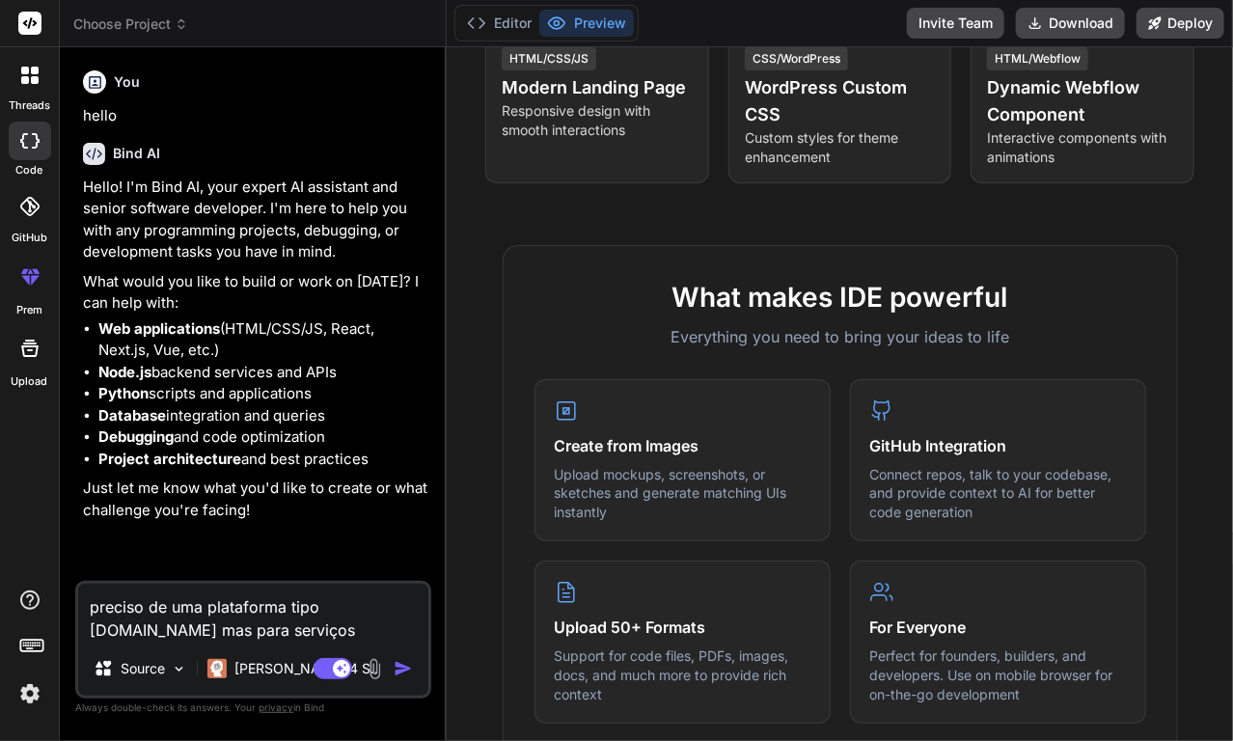
type textarea "x"
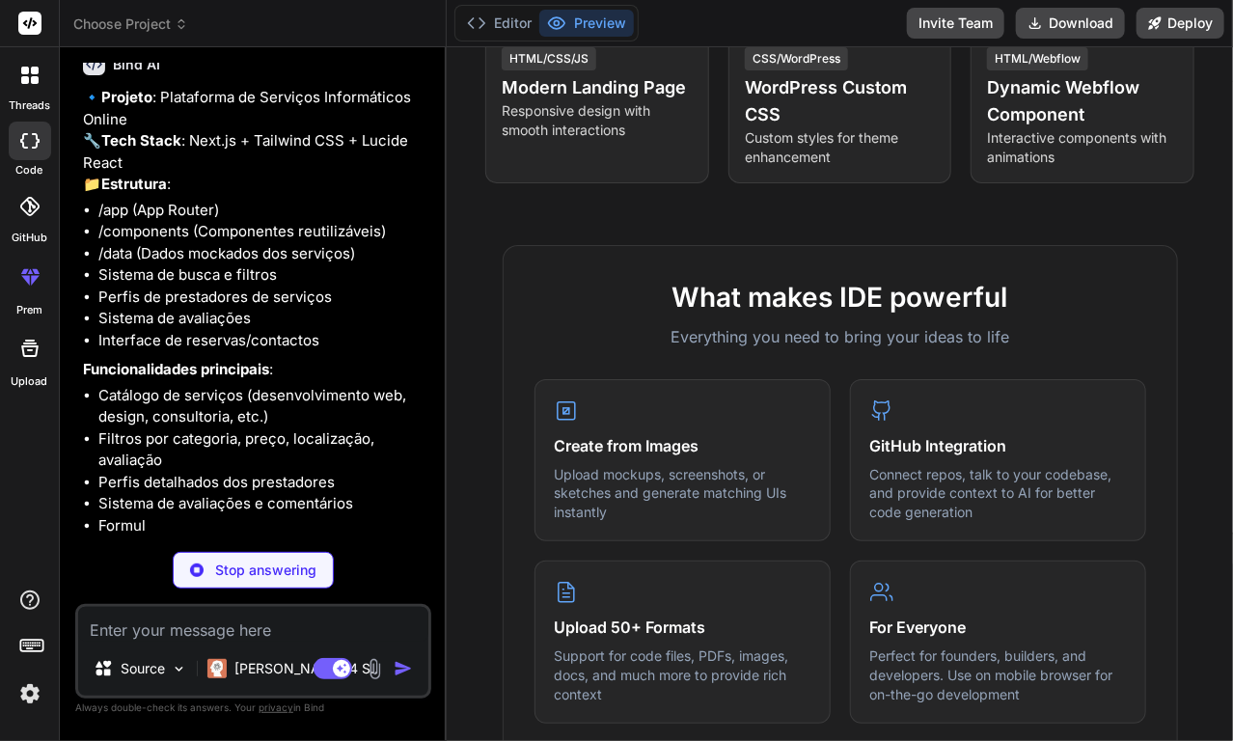
scroll to position [614, 0]
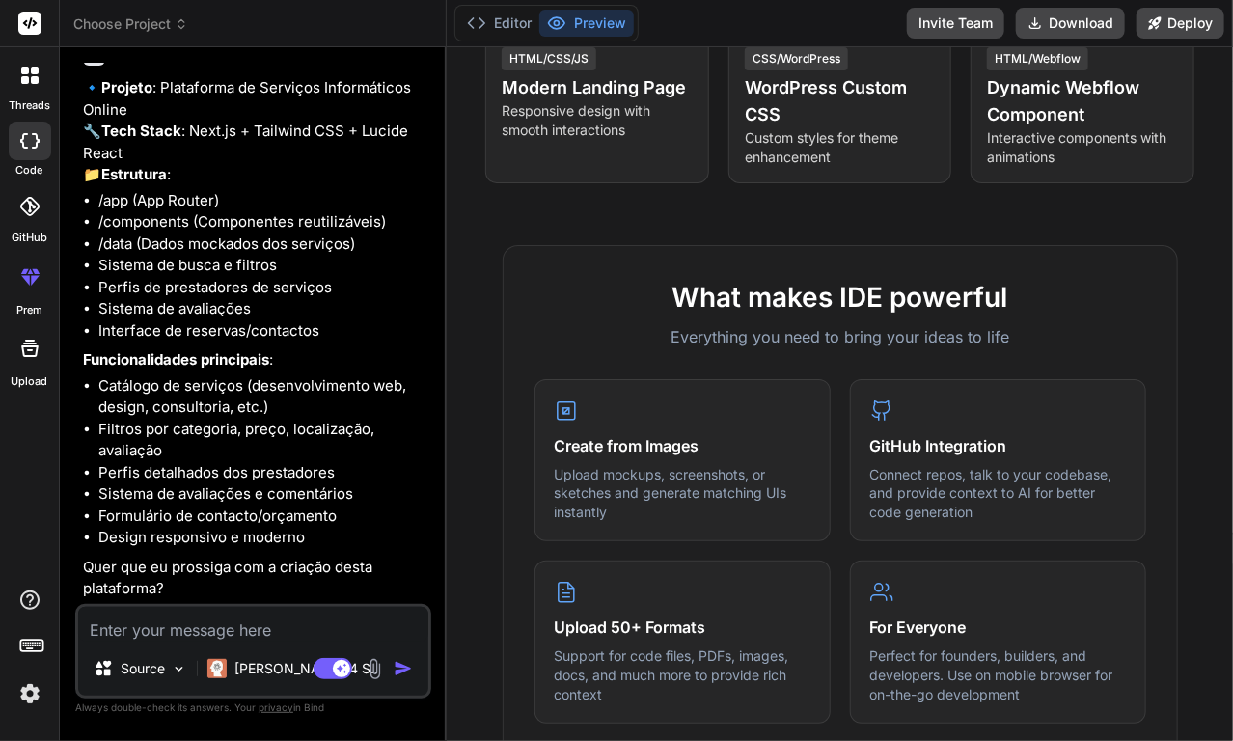
type textarea "x"
type textarea "s"
type textarea "x"
type textarea "si"
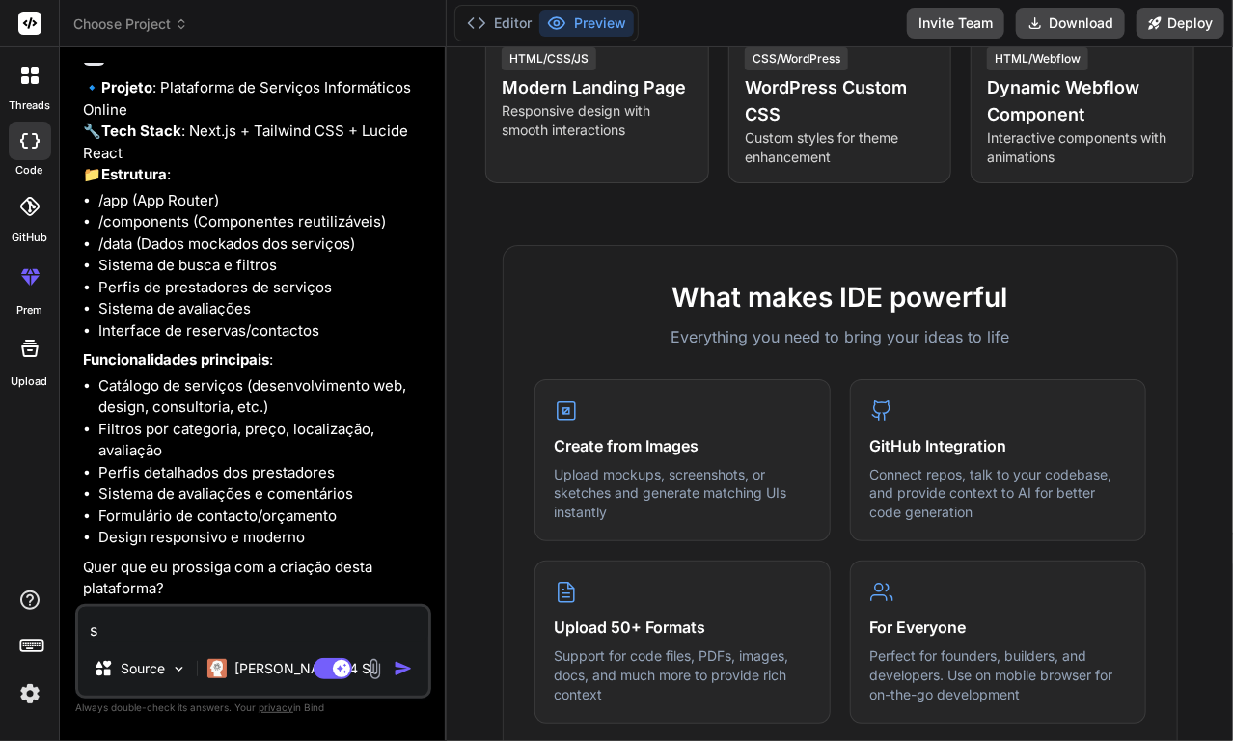
type textarea "x"
type textarea "sim"
type textarea "x"
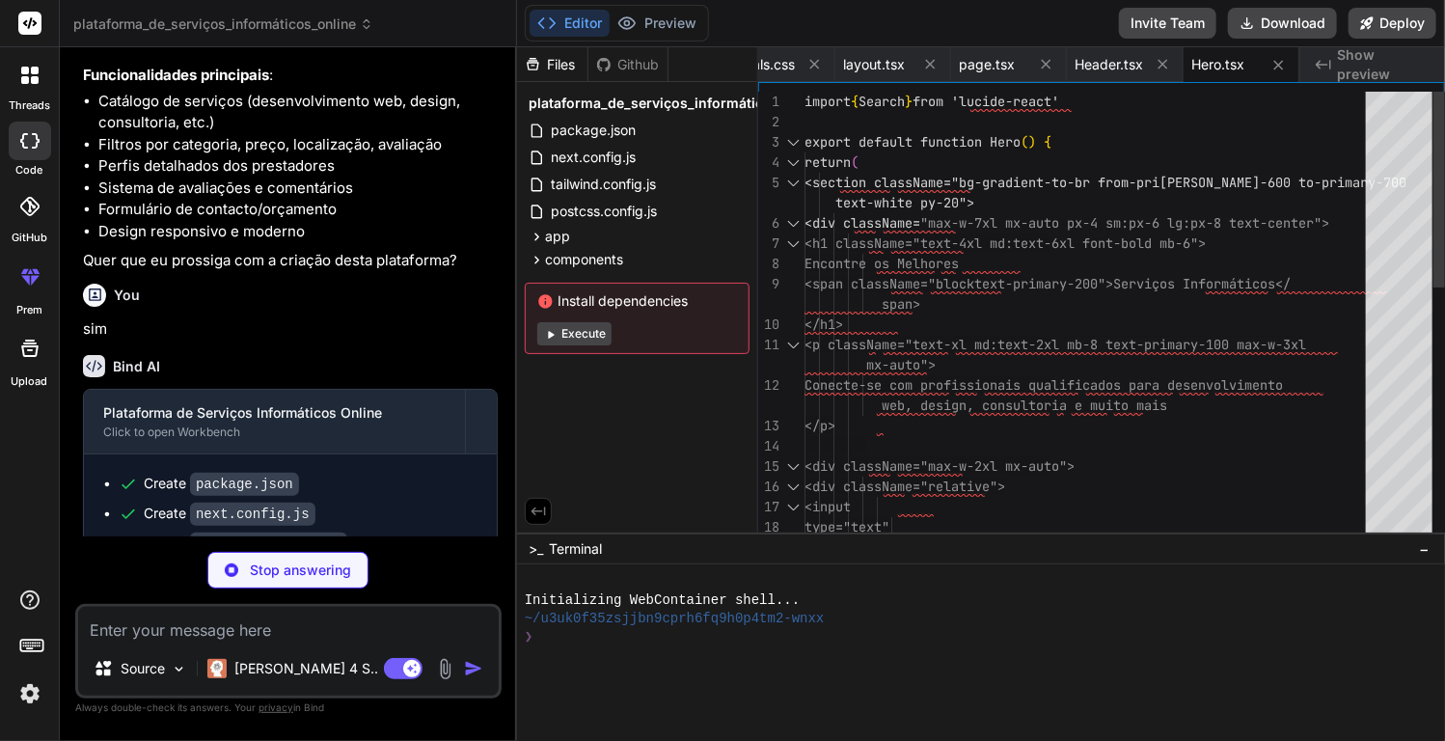
scroll to position [780, 0]
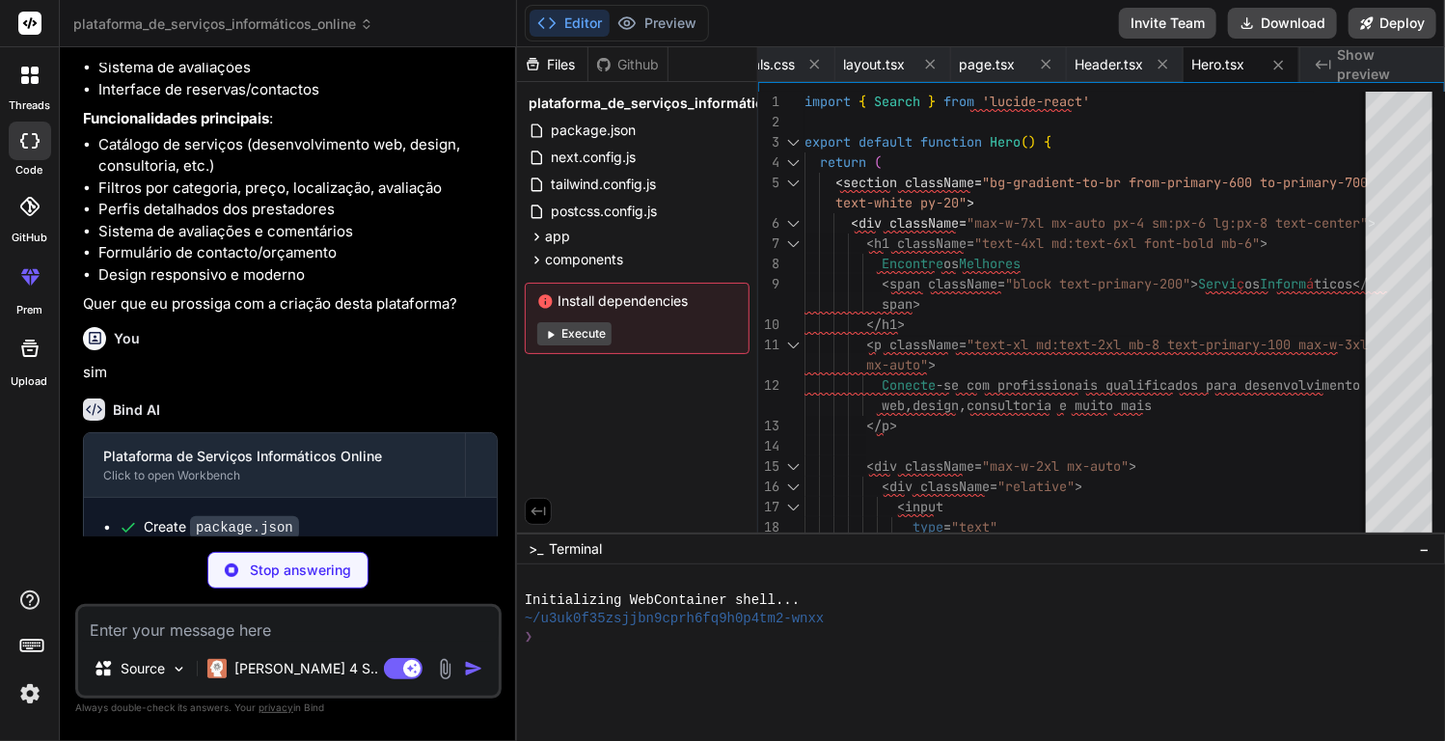
click at [559, 336] on button "Execute" at bounding box center [574, 333] width 74 height 23
type textarea "x"
type textarea "</div> </section> ) }"
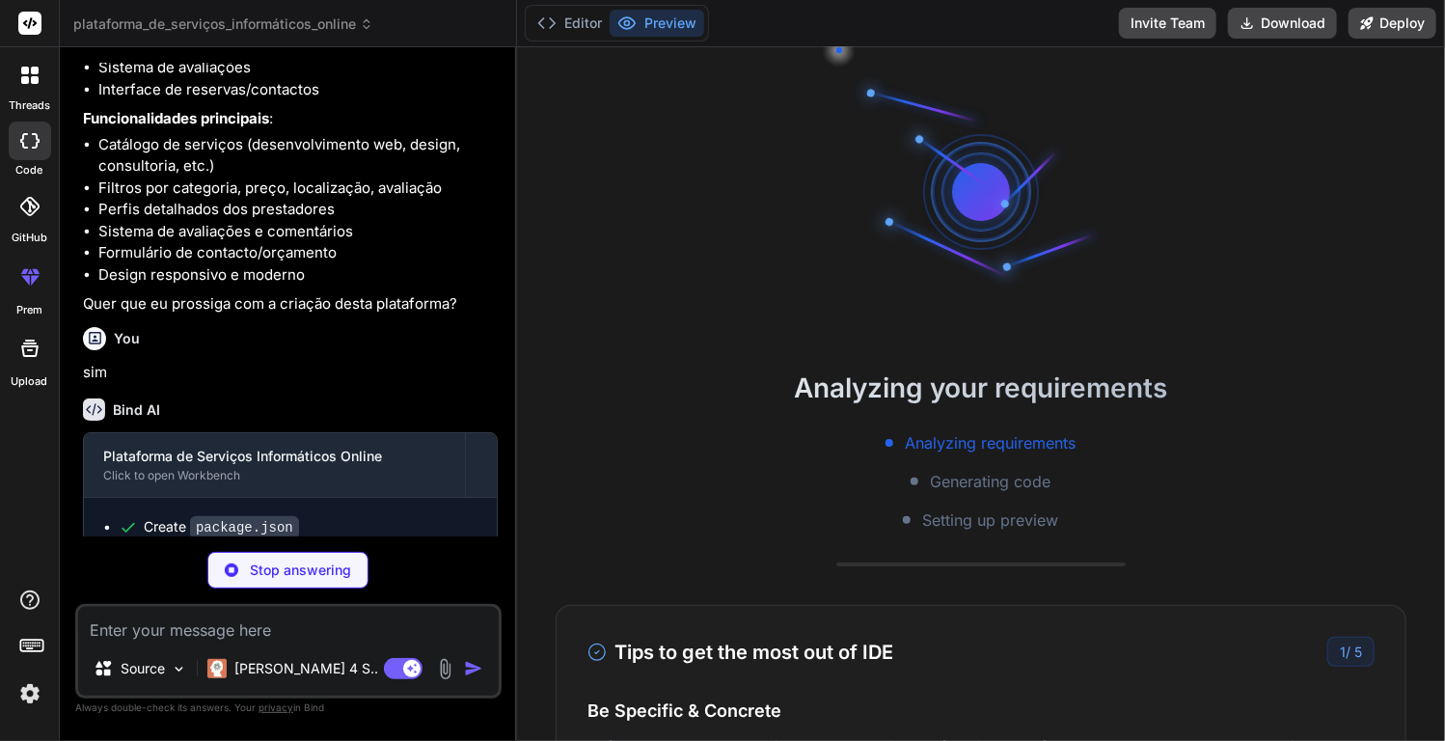
scroll to position [18, 0]
type textarea "x"
type textarea ")} </div> </section> ) }"
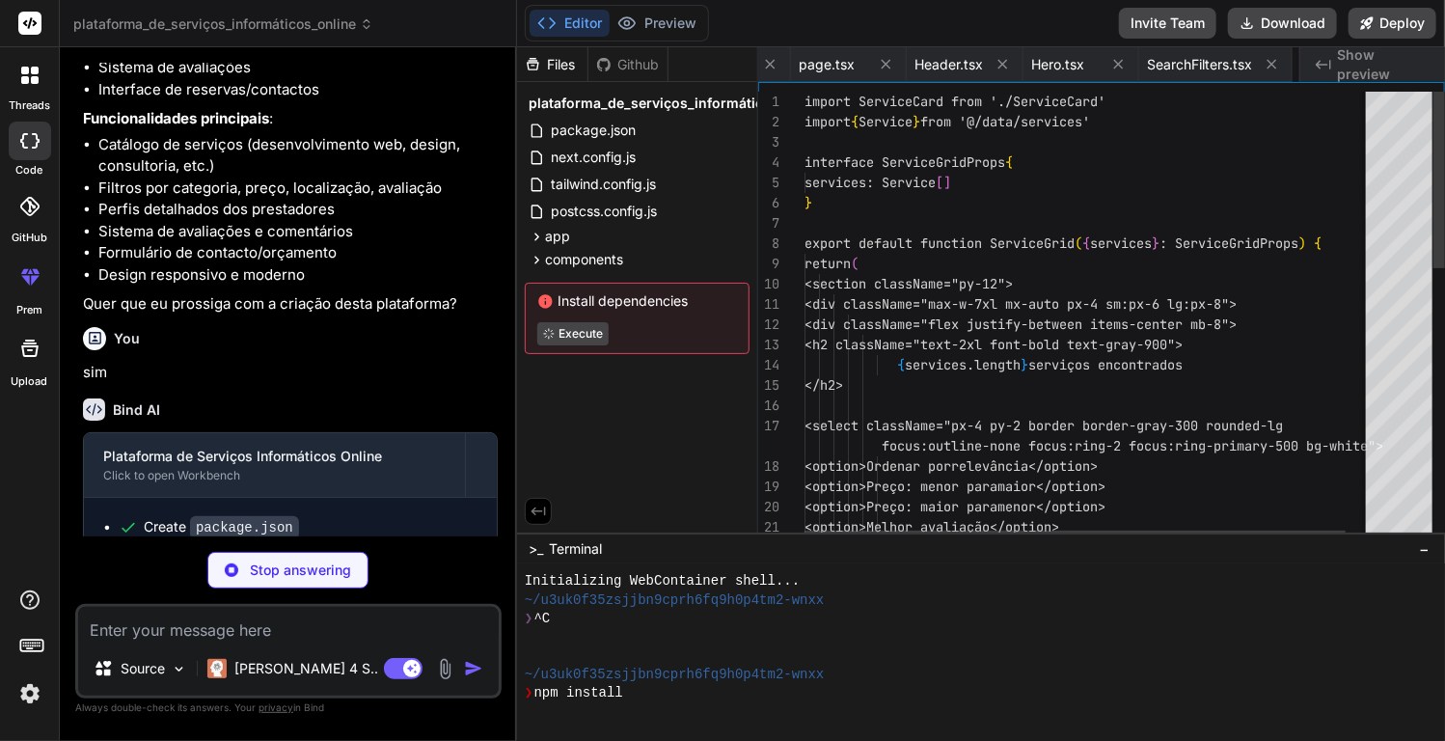
scroll to position [0, 922]
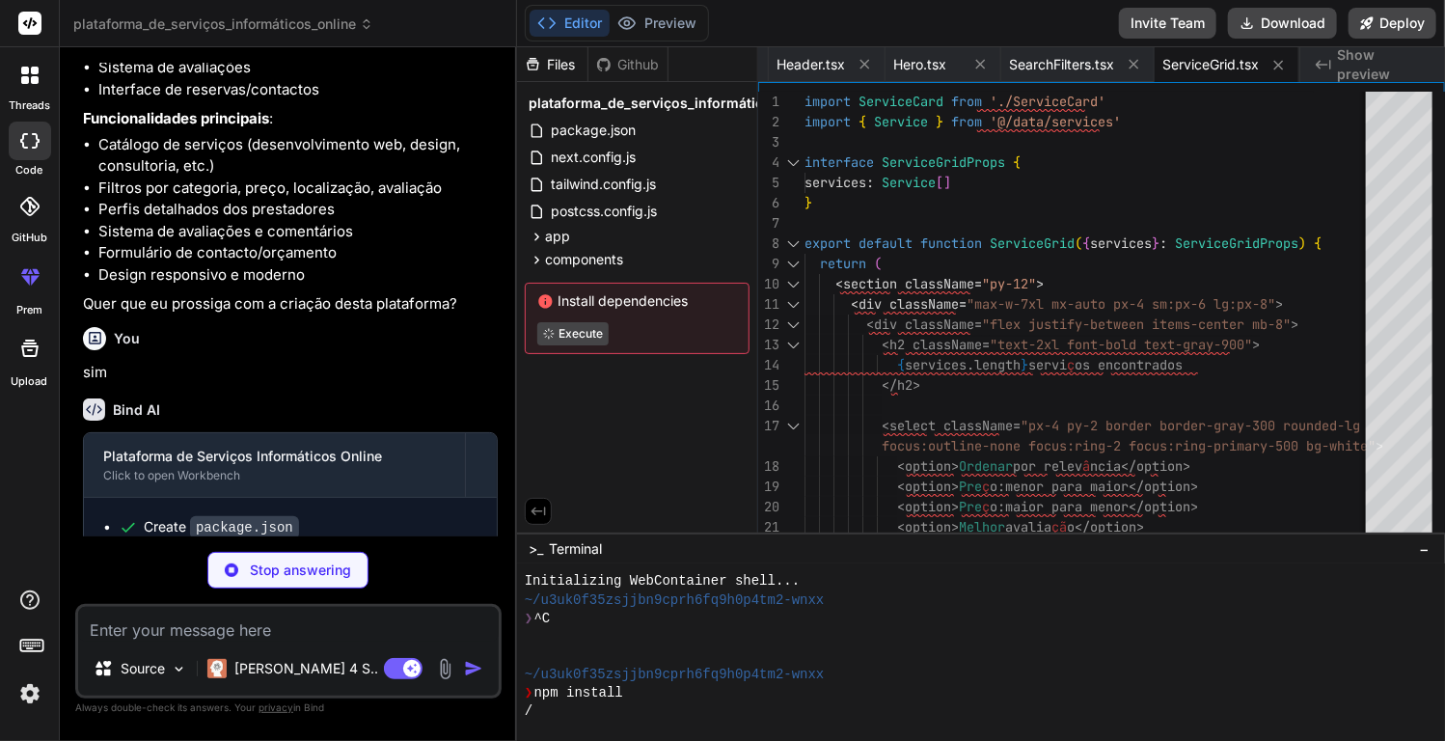
type textarea "x"
type textarea "}"
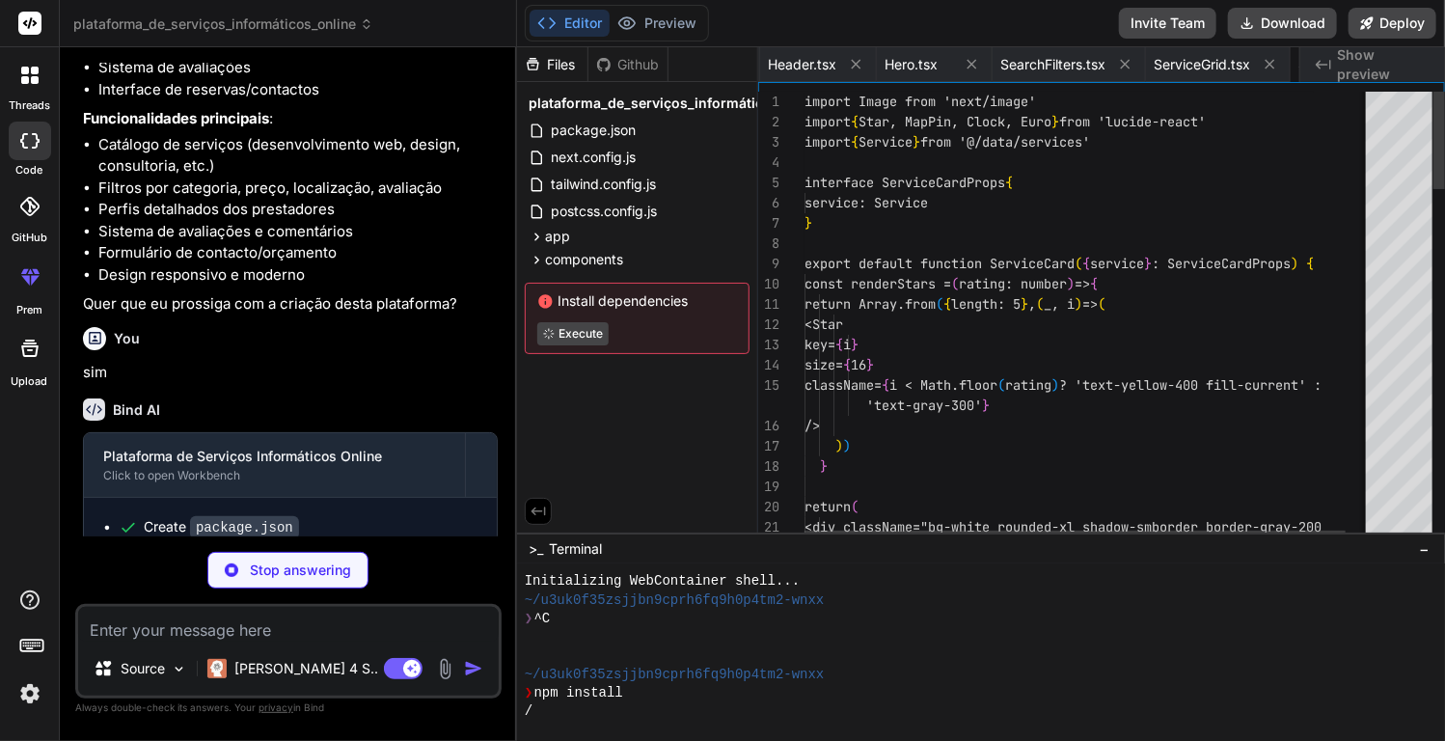
scroll to position [0, 1072]
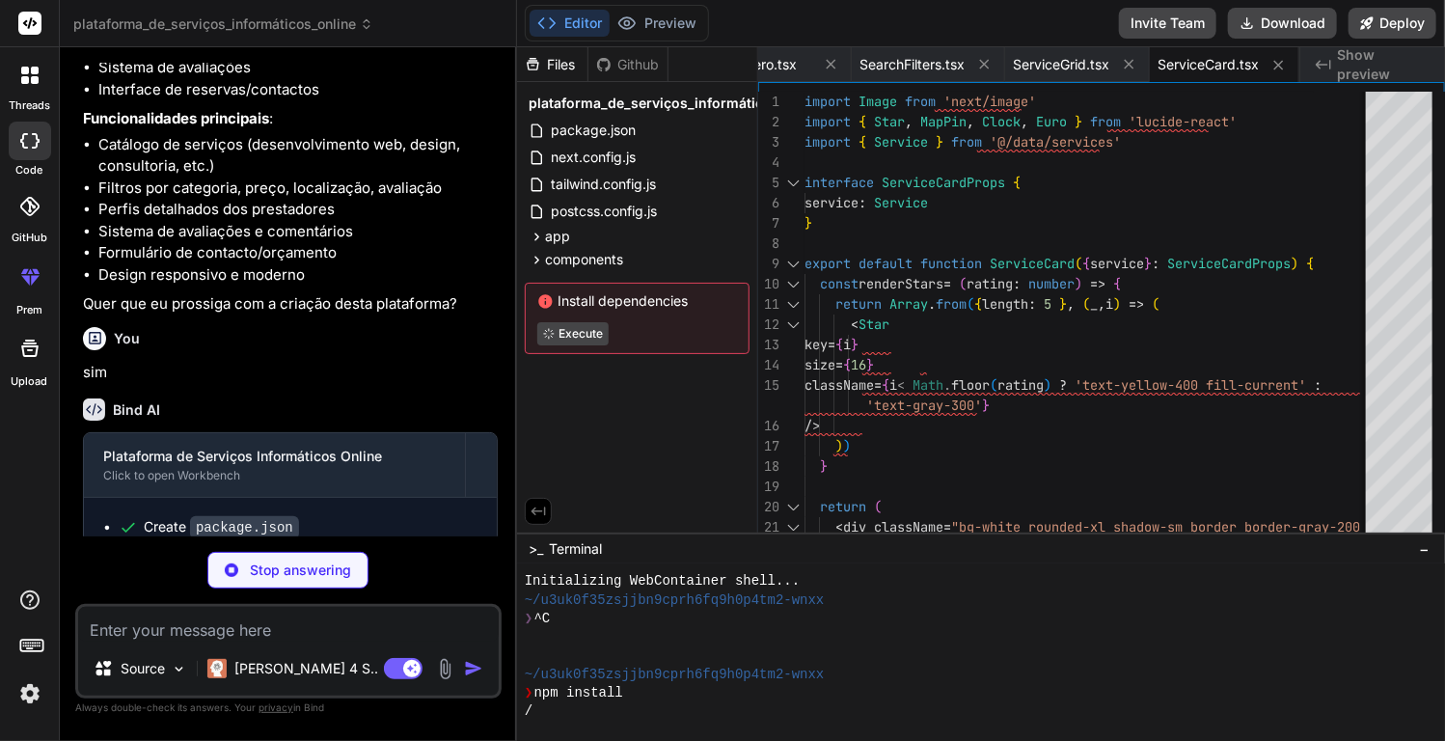
type textarea "x"
type textarea "'Documentação'], tags: ['python', 'automacao', 'web-scraping', 'scripts'] } ]"
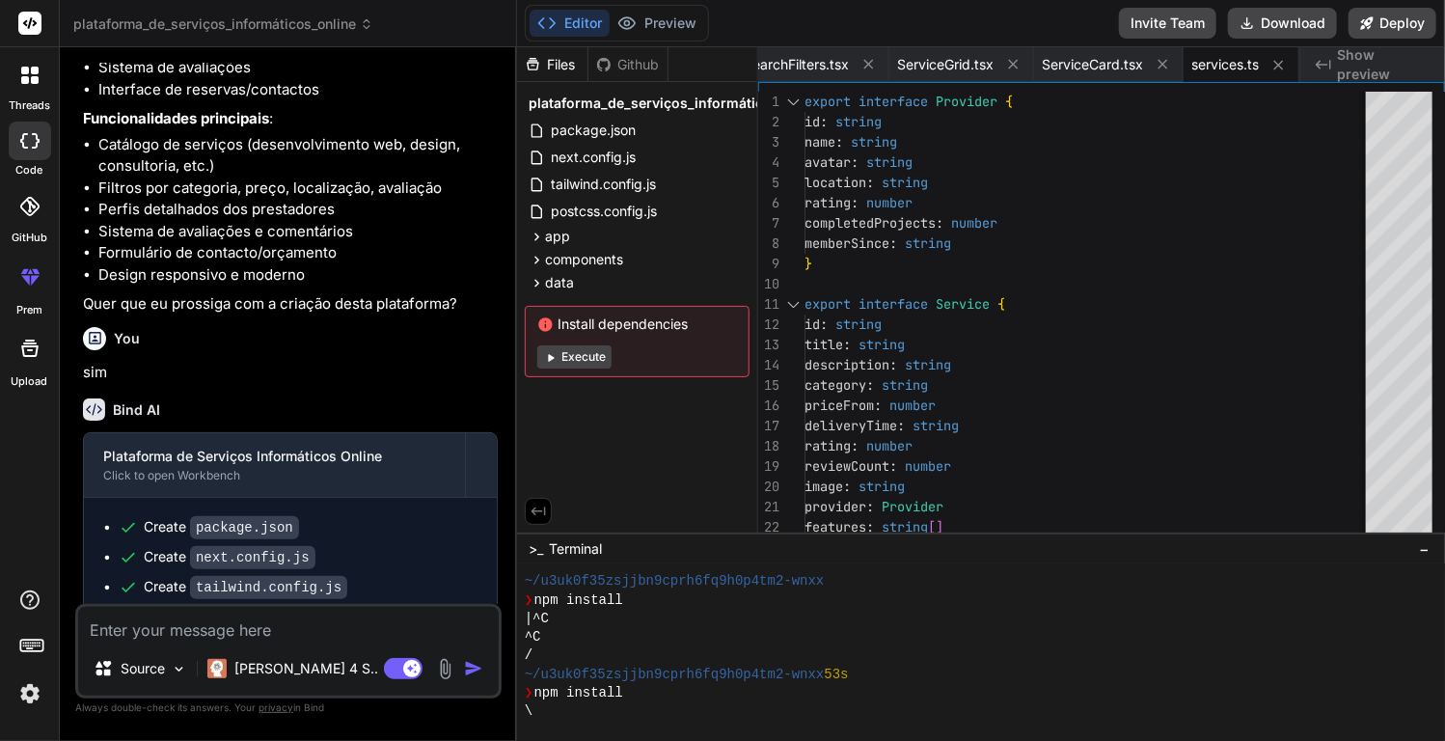
scroll to position [111, 0]
type textarea "x"
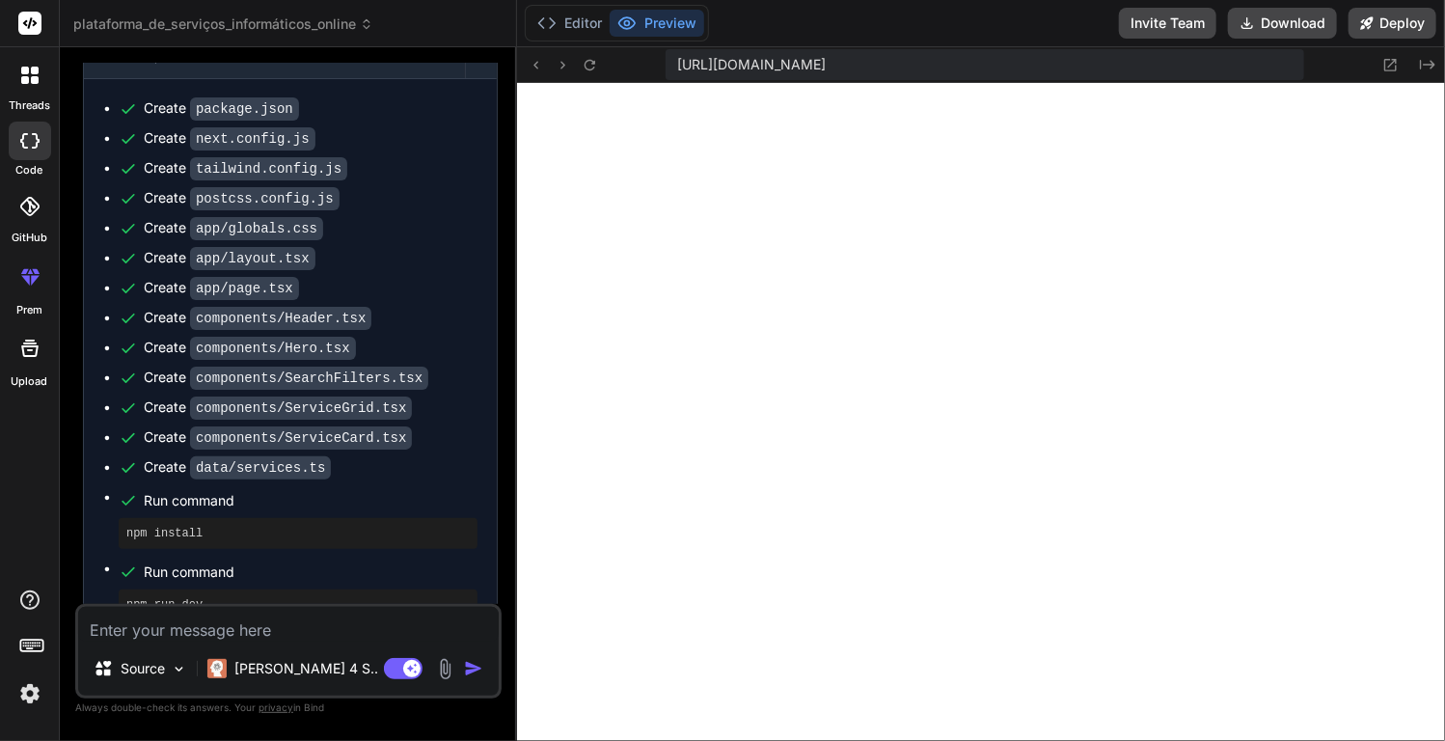
scroll to position [1274, 0]
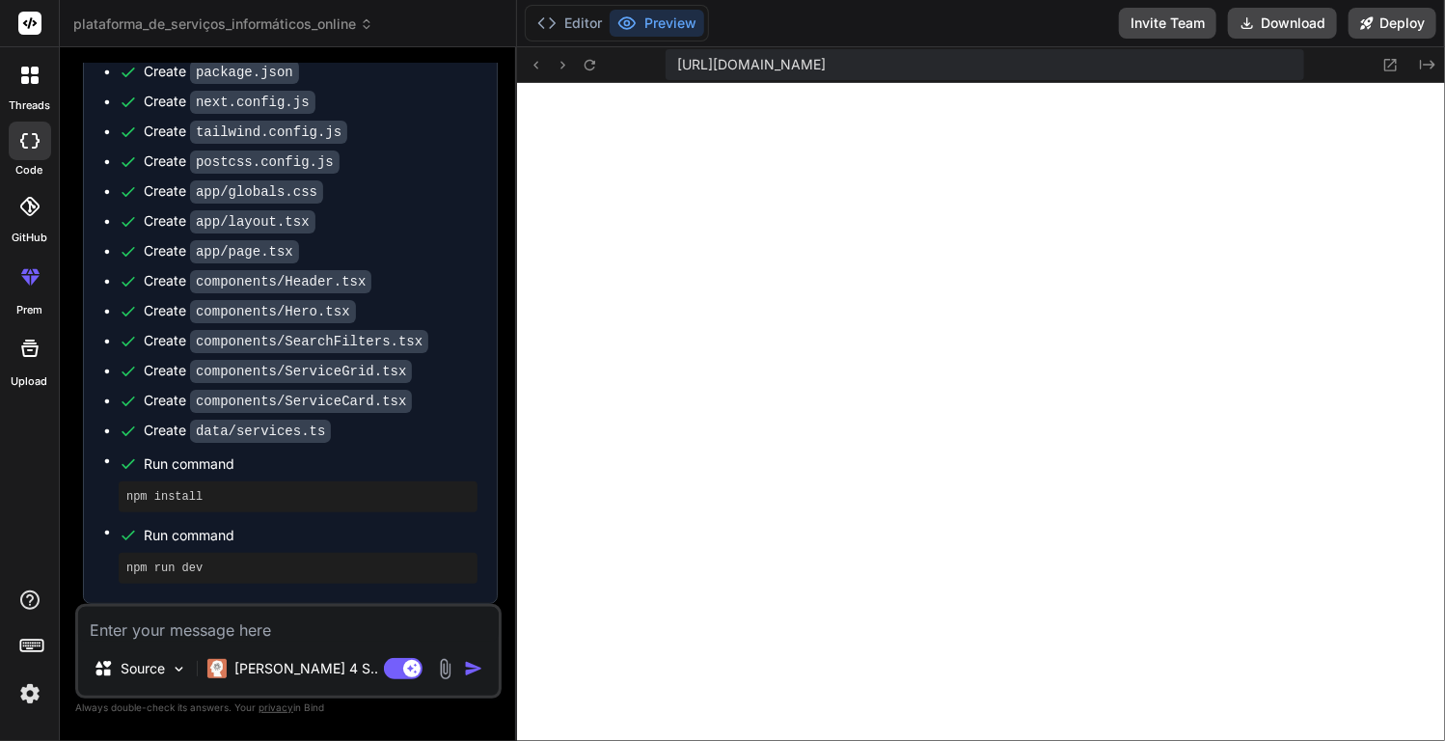
click at [644, 31] on button "Preview" at bounding box center [657, 23] width 95 height 27
click at [646, 23] on button "Preview" at bounding box center [657, 23] width 95 height 27
click at [285, 634] on textarea at bounding box center [288, 624] width 421 height 35
type textarea "n"
type textarea "x"
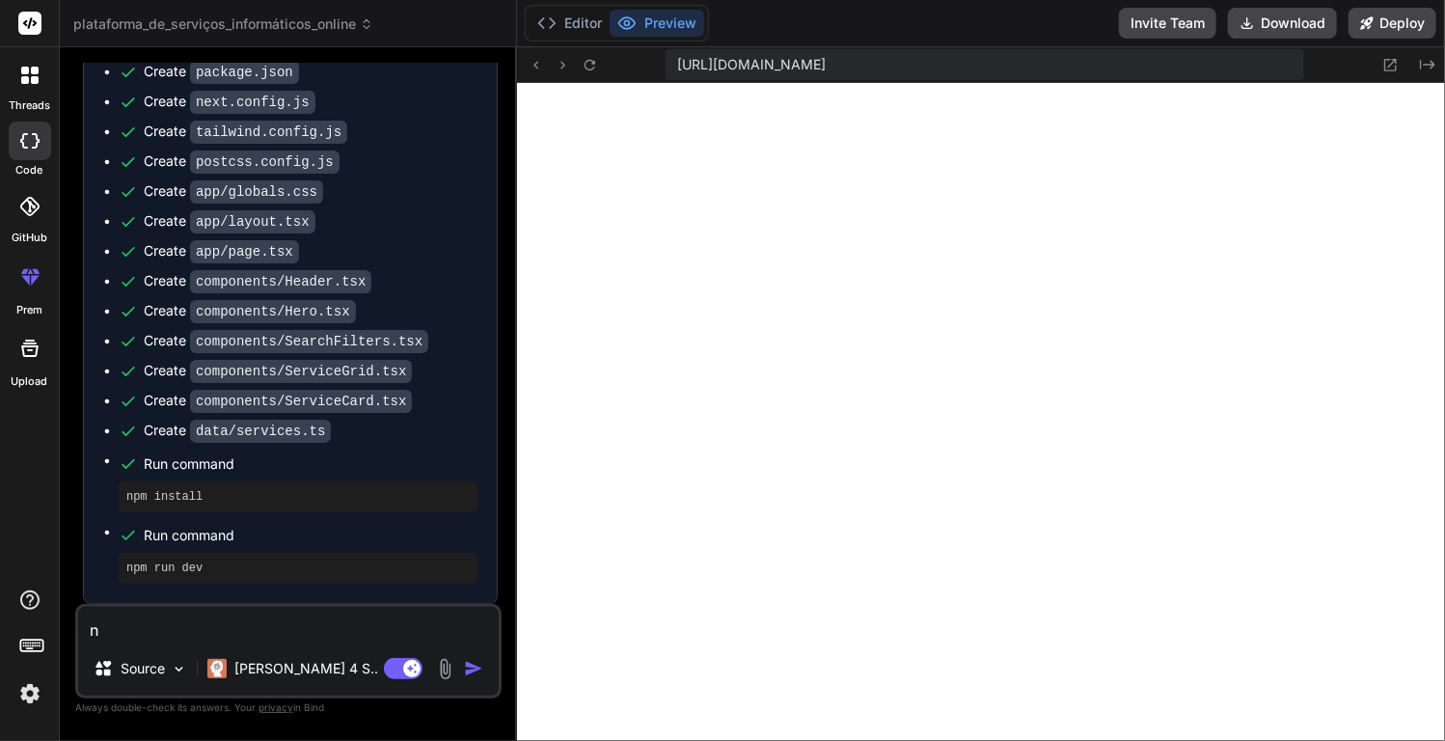
type textarea "nã"
type textarea "x"
type textarea "não"
type textarea "x"
type textarea "não"
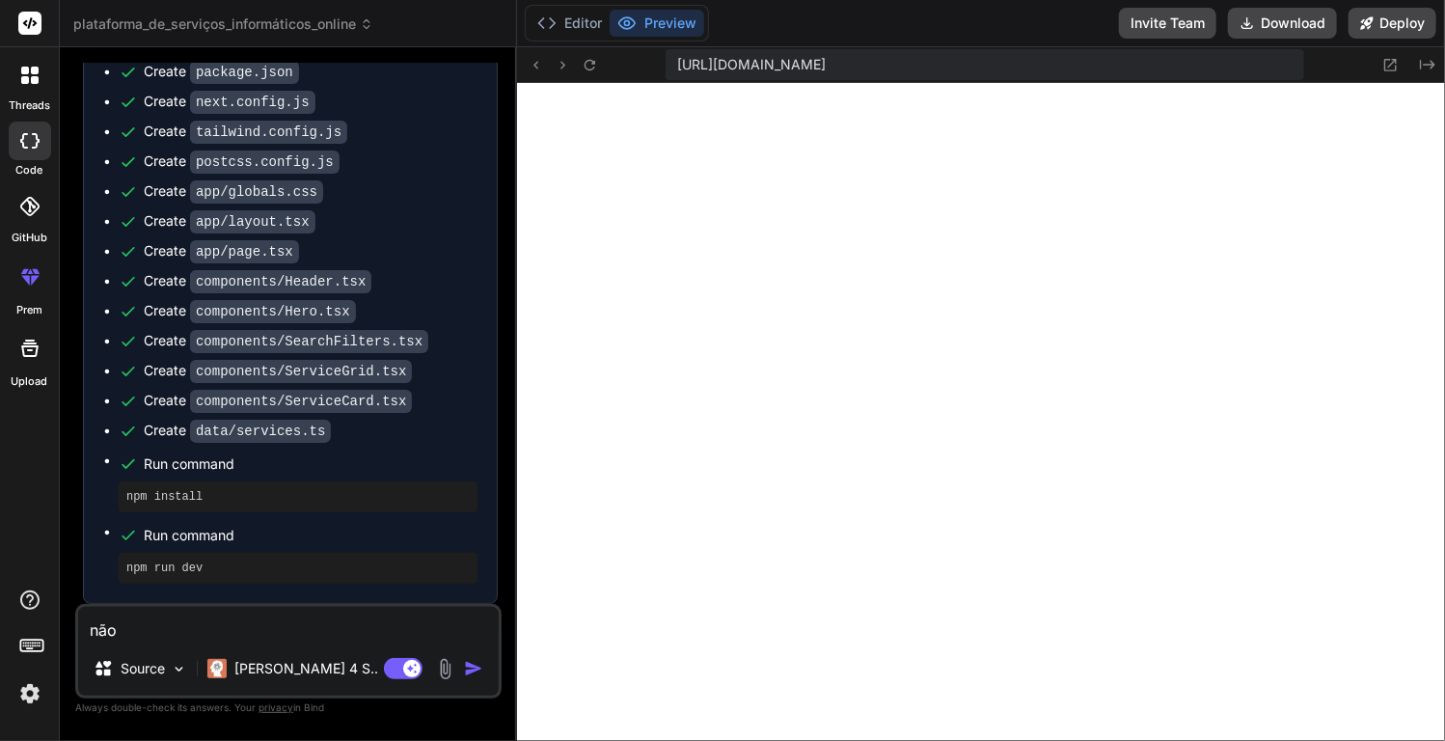
type textarea "x"
type textarea "não e"
type textarea "x"
type textarea "não es"
type textarea "x"
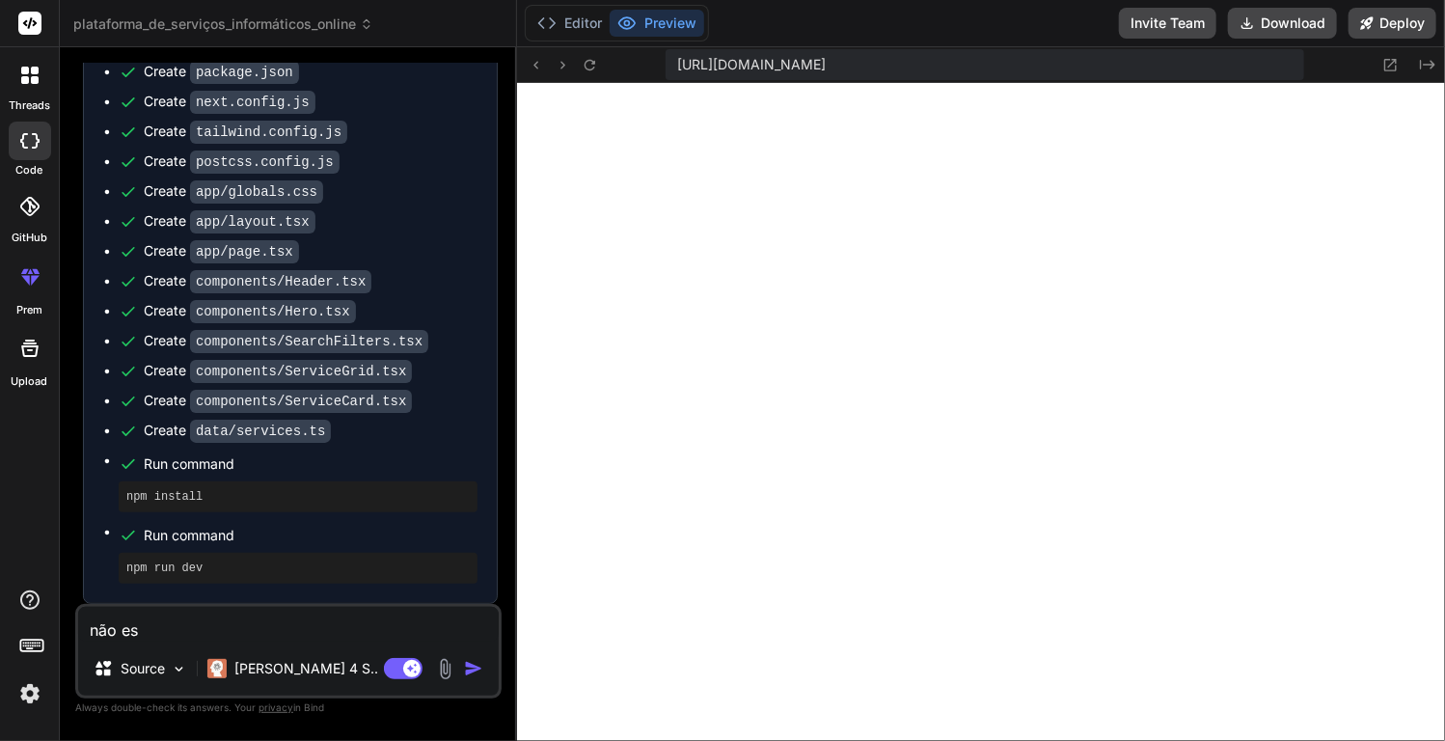
type textarea "não est"
type textarea "x"
type textarea "não está"
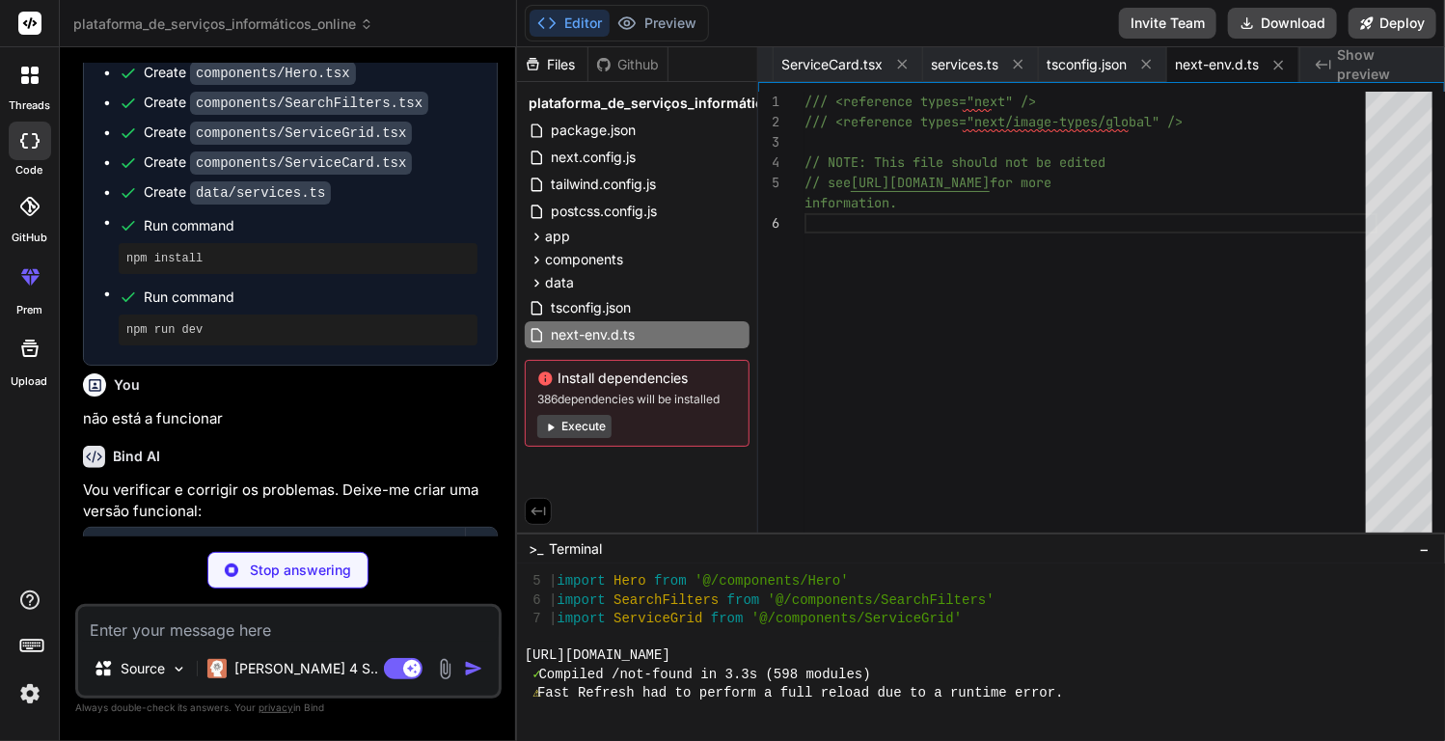
scroll to position [2037, 0]
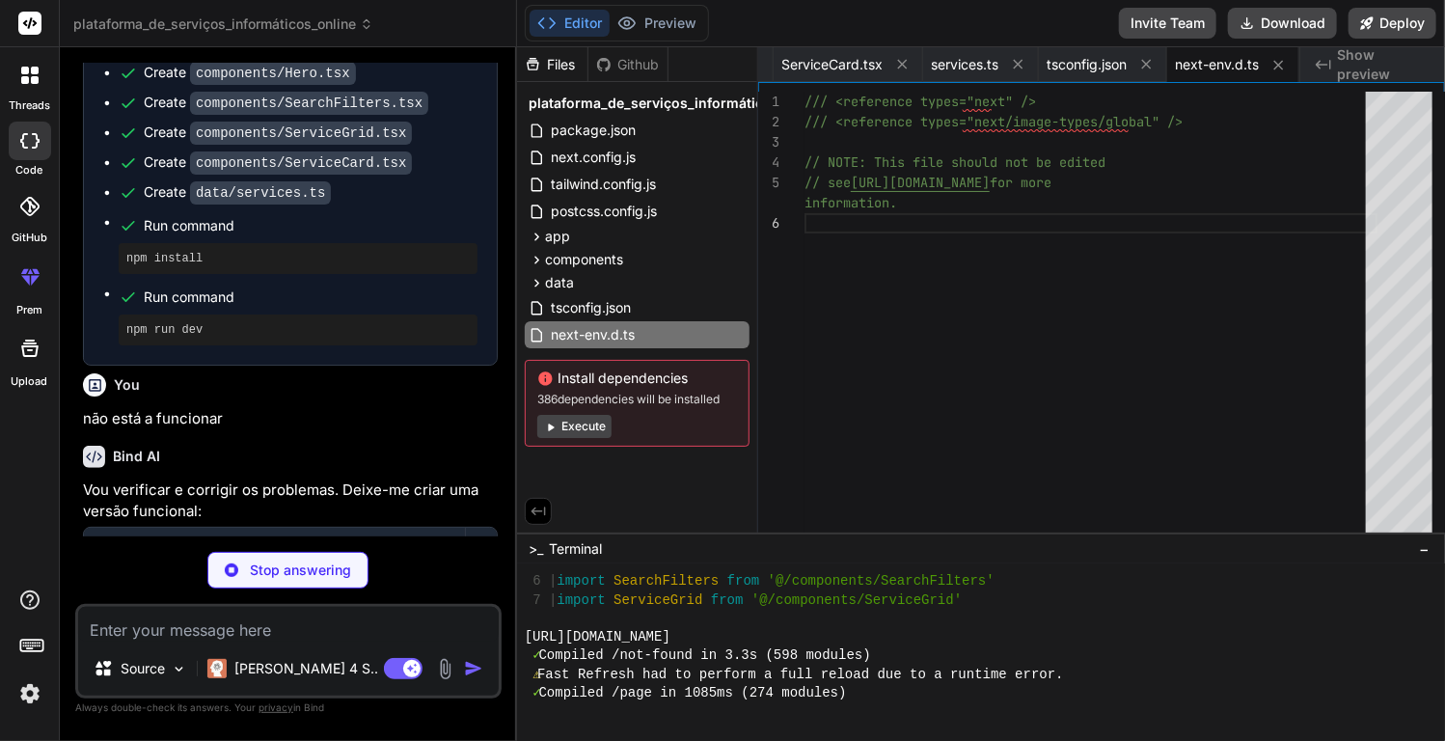
click at [577, 425] on button "Execute" at bounding box center [574, 426] width 74 height 23
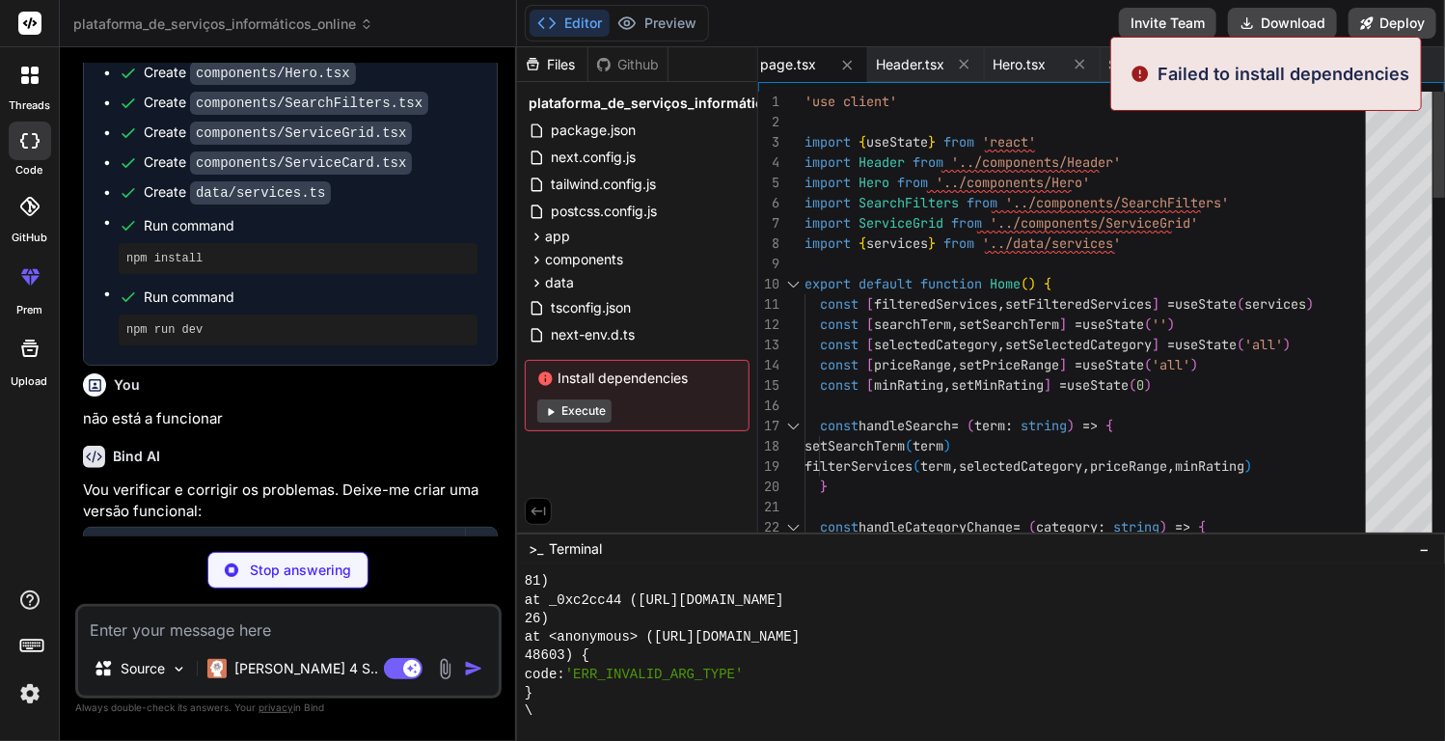
scroll to position [4648, 0]
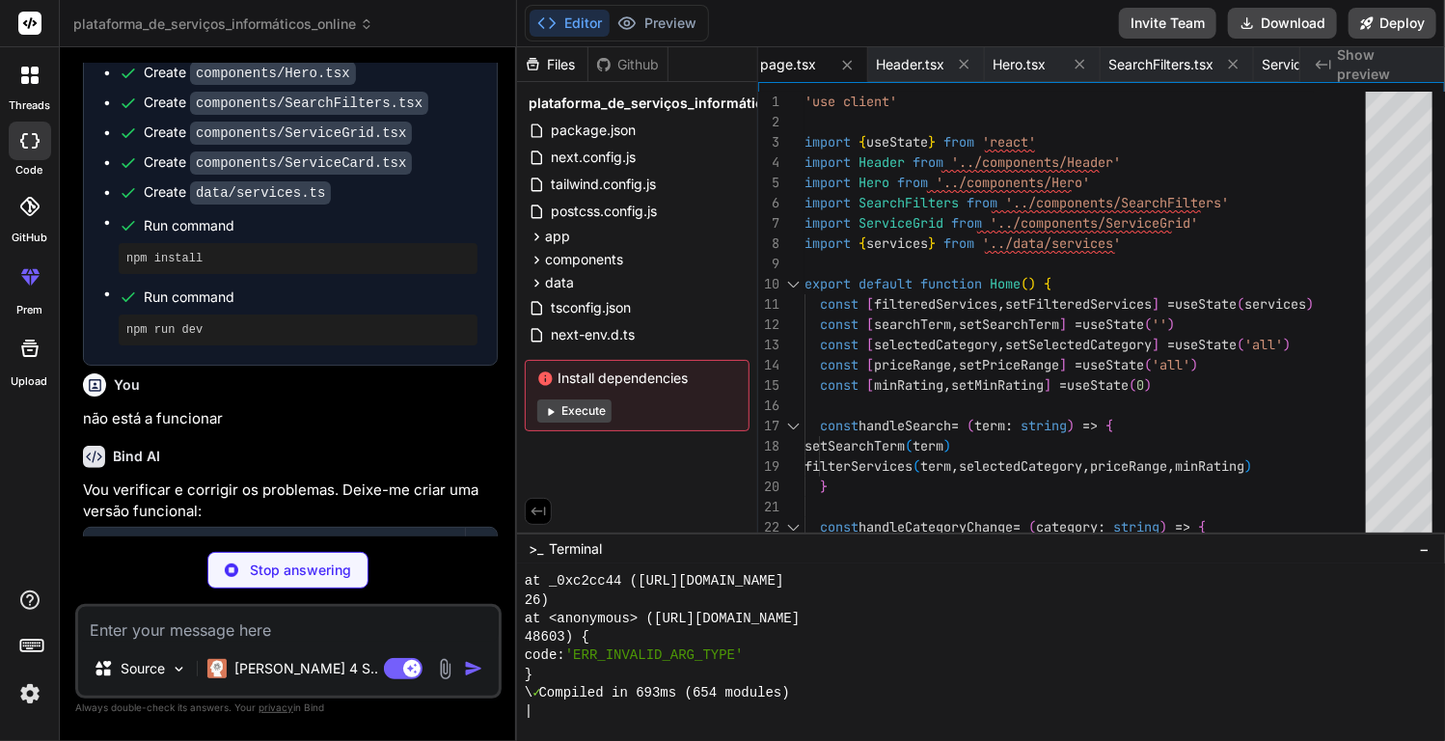
click at [593, 414] on button "Execute" at bounding box center [574, 410] width 74 height 23
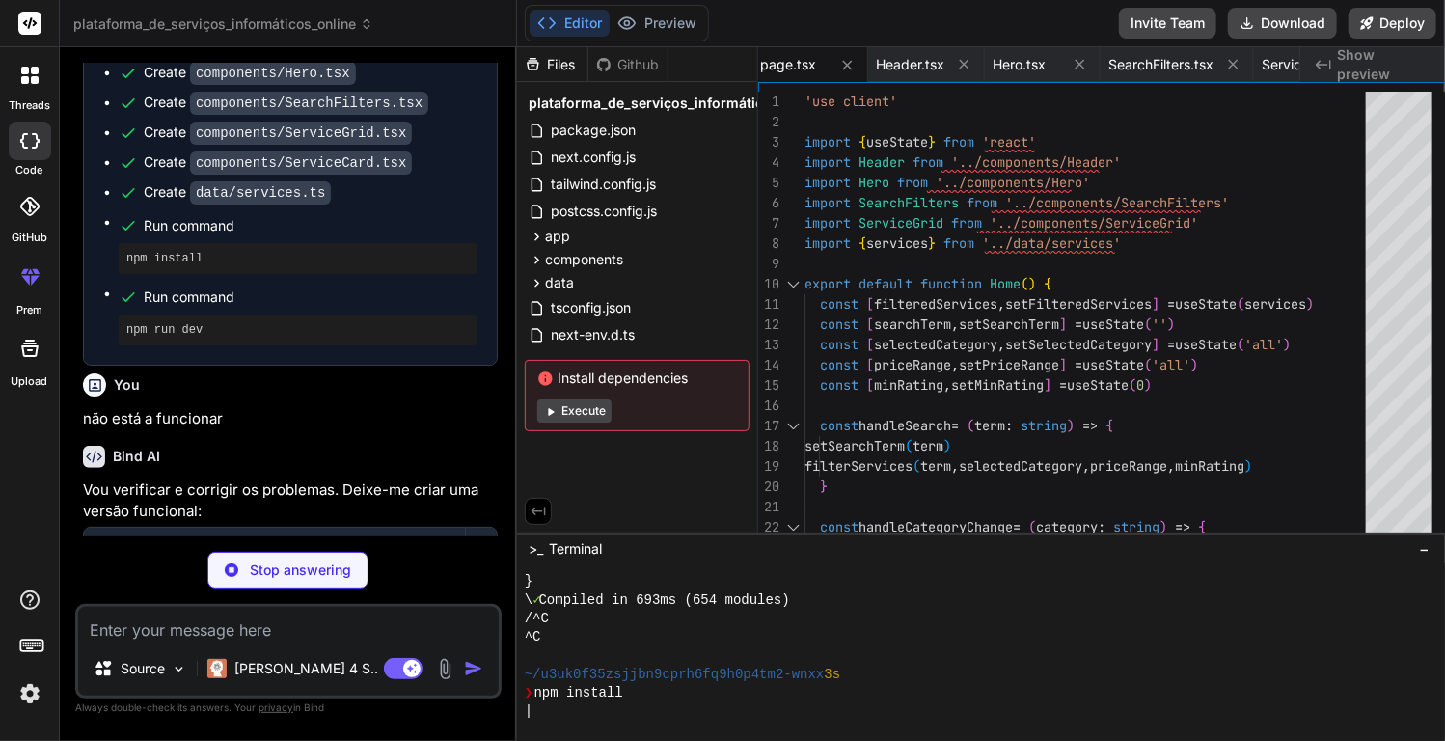
scroll to position [4870, 0]
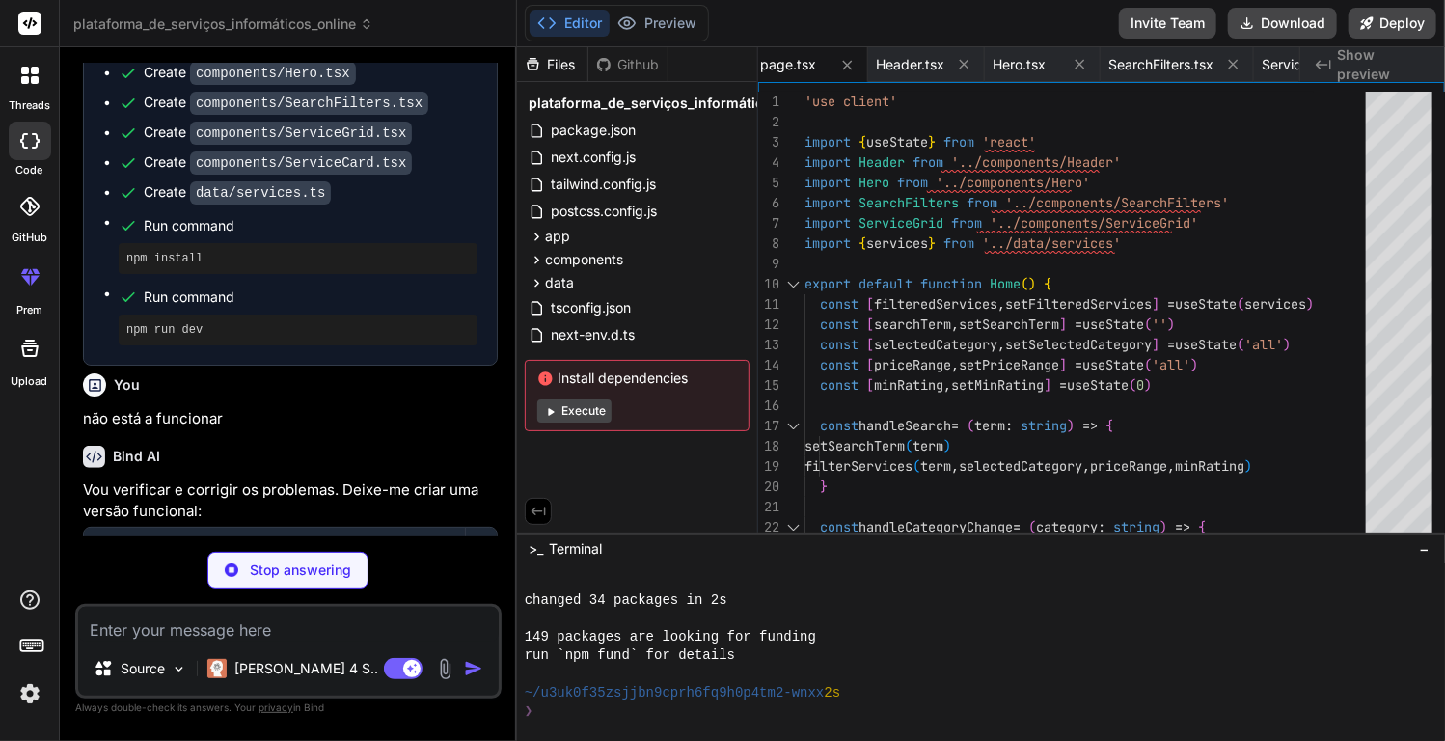
click at [602, 417] on button "Execute" at bounding box center [574, 410] width 74 height 23
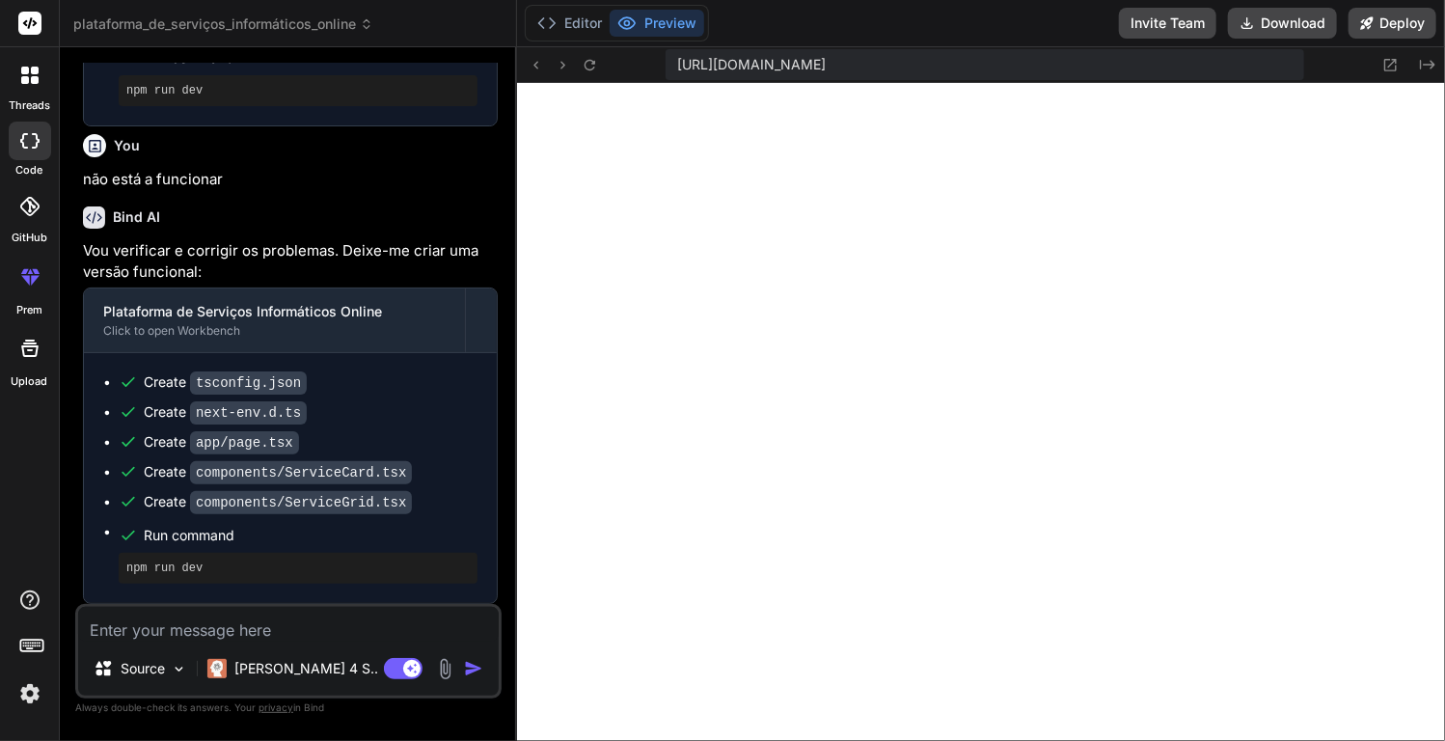
scroll to position [1750, 0]
click at [652, 24] on button "Preview" at bounding box center [657, 23] width 95 height 27
click at [649, 21] on button "Preview" at bounding box center [657, 23] width 95 height 27
click at [655, 15] on button "Preview" at bounding box center [657, 23] width 95 height 27
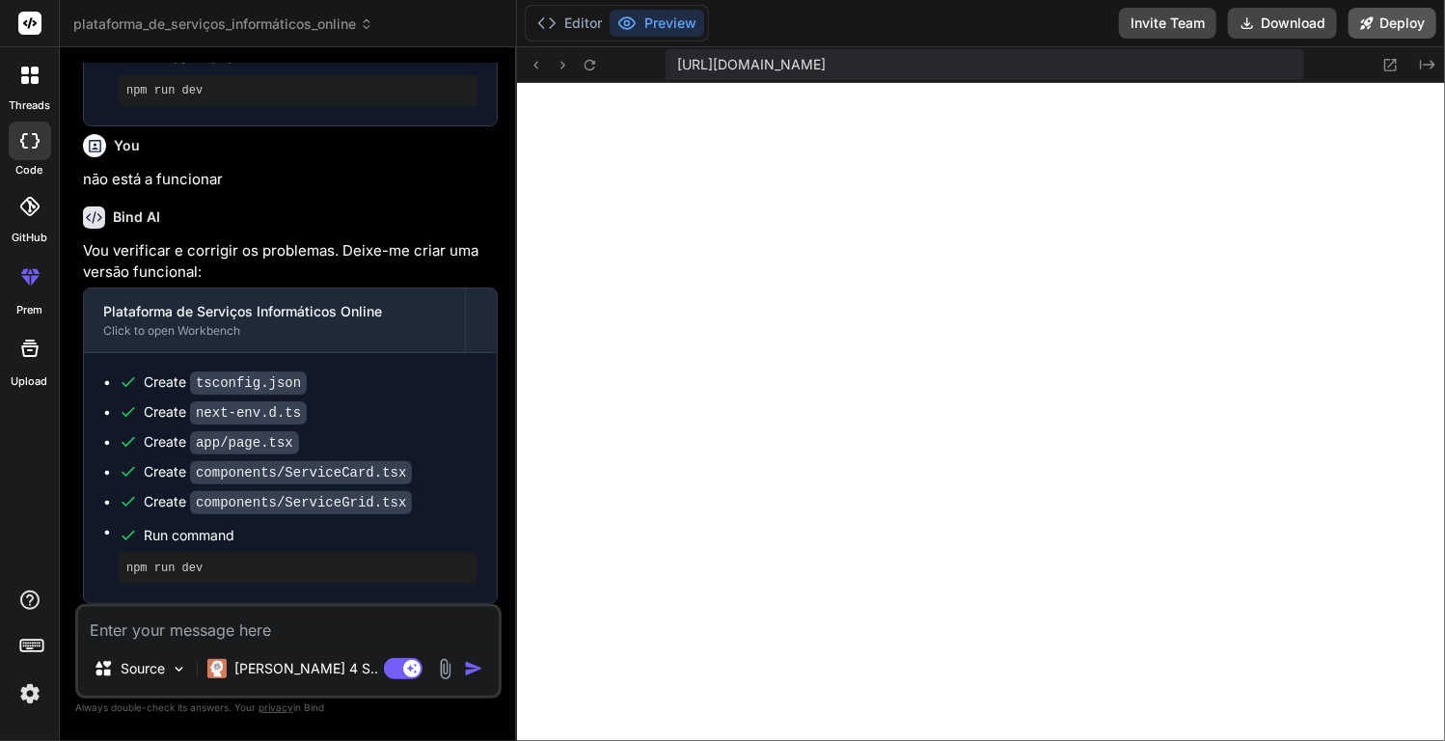
click at [1232, 17] on button "Deploy" at bounding box center [1392, 23] width 88 height 31
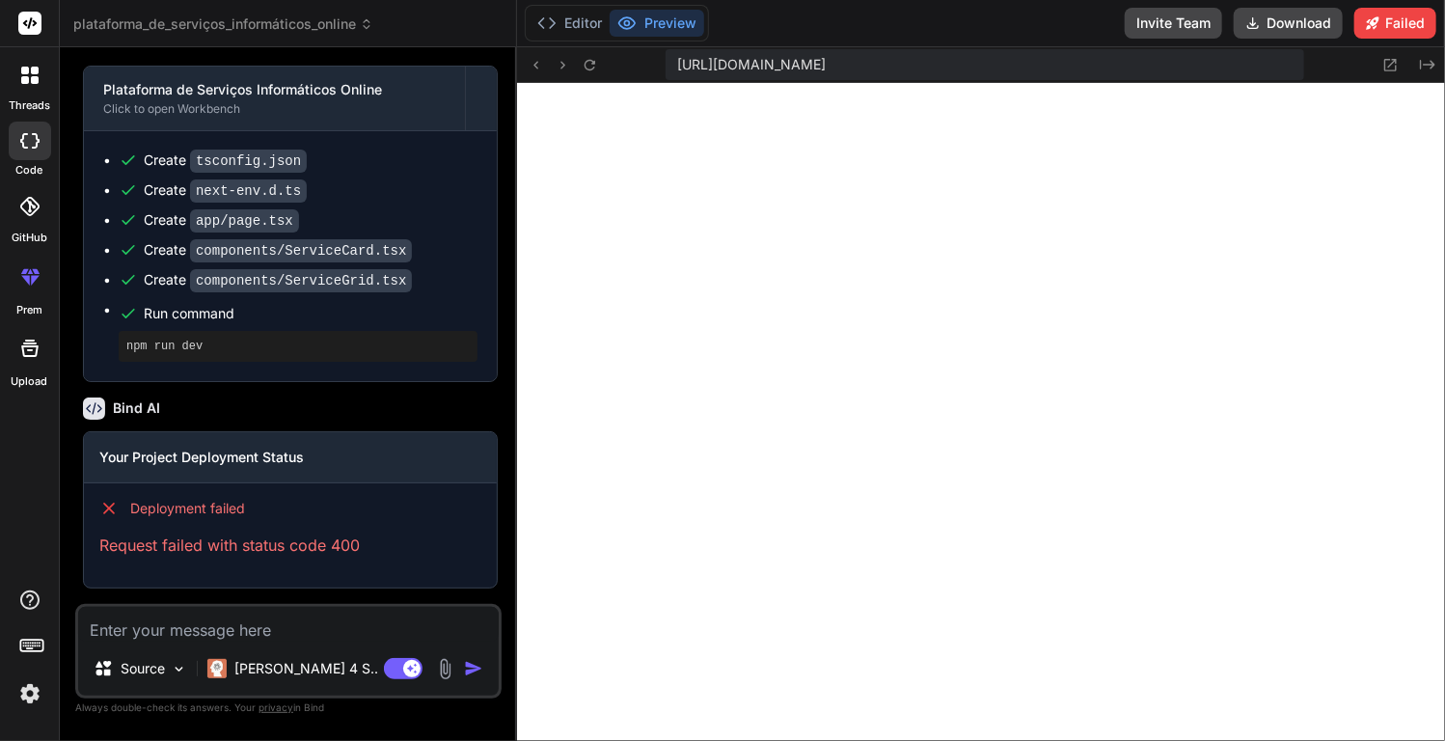
scroll to position [1971, 0]
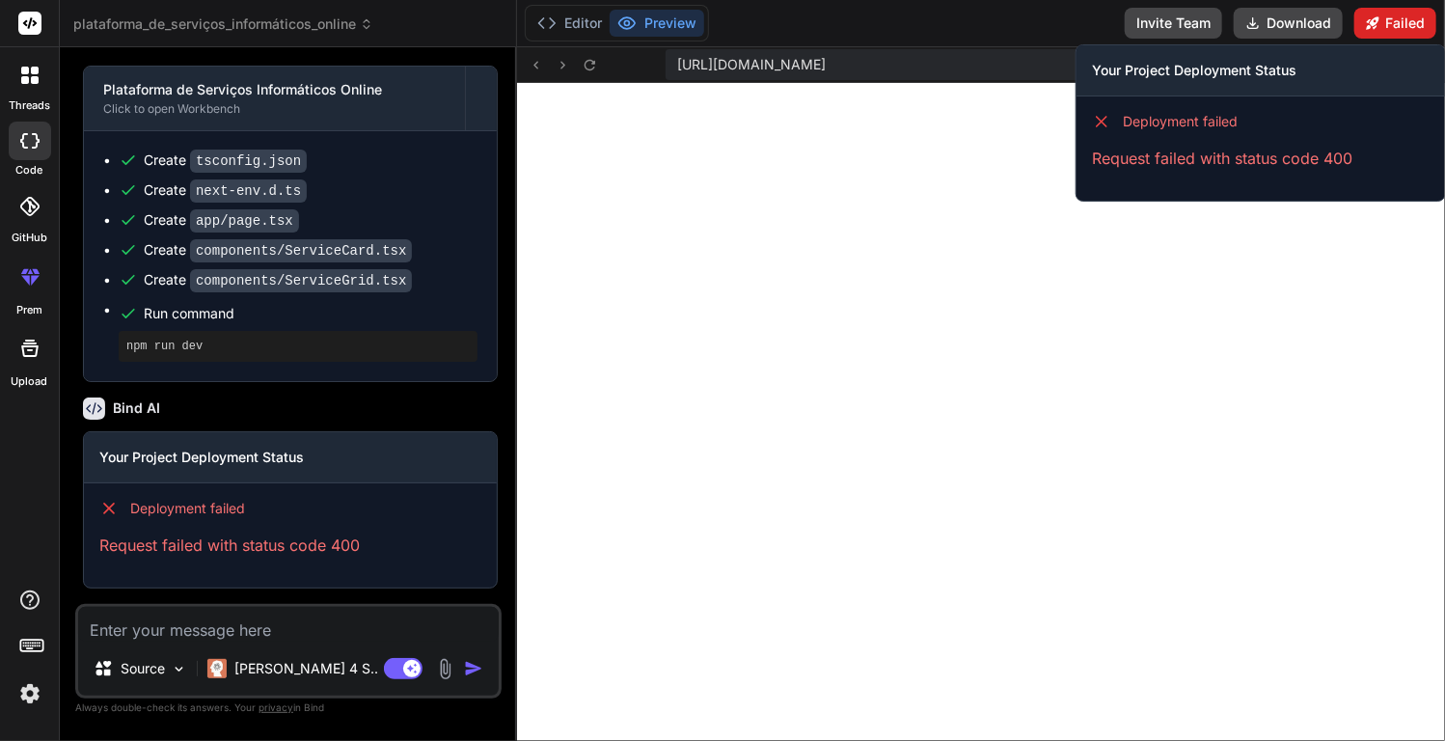
click at [1232, 31] on button "Failed" at bounding box center [1395, 23] width 82 height 31
click at [1232, 14] on button "Failed" at bounding box center [1395, 23] width 82 height 31
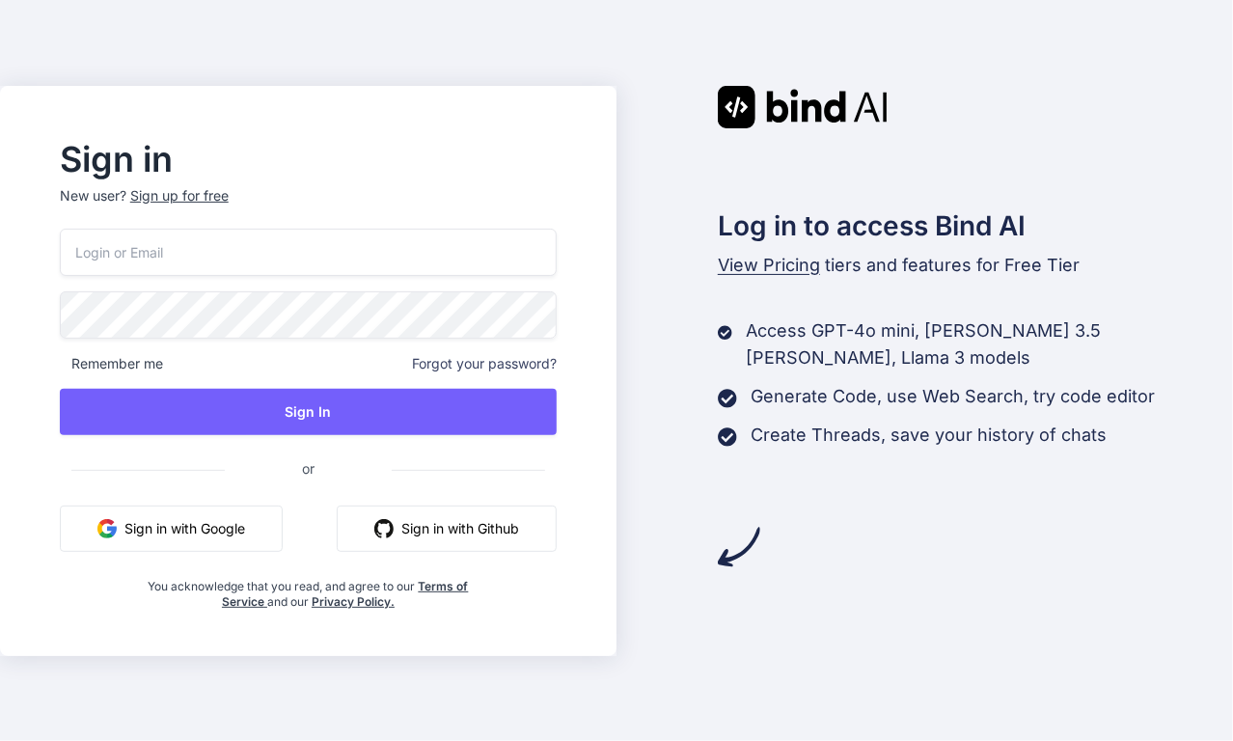
click at [140, 509] on button "Sign in with Google" at bounding box center [171, 528] width 223 height 46
